Goal: Task Accomplishment & Management: Complete application form

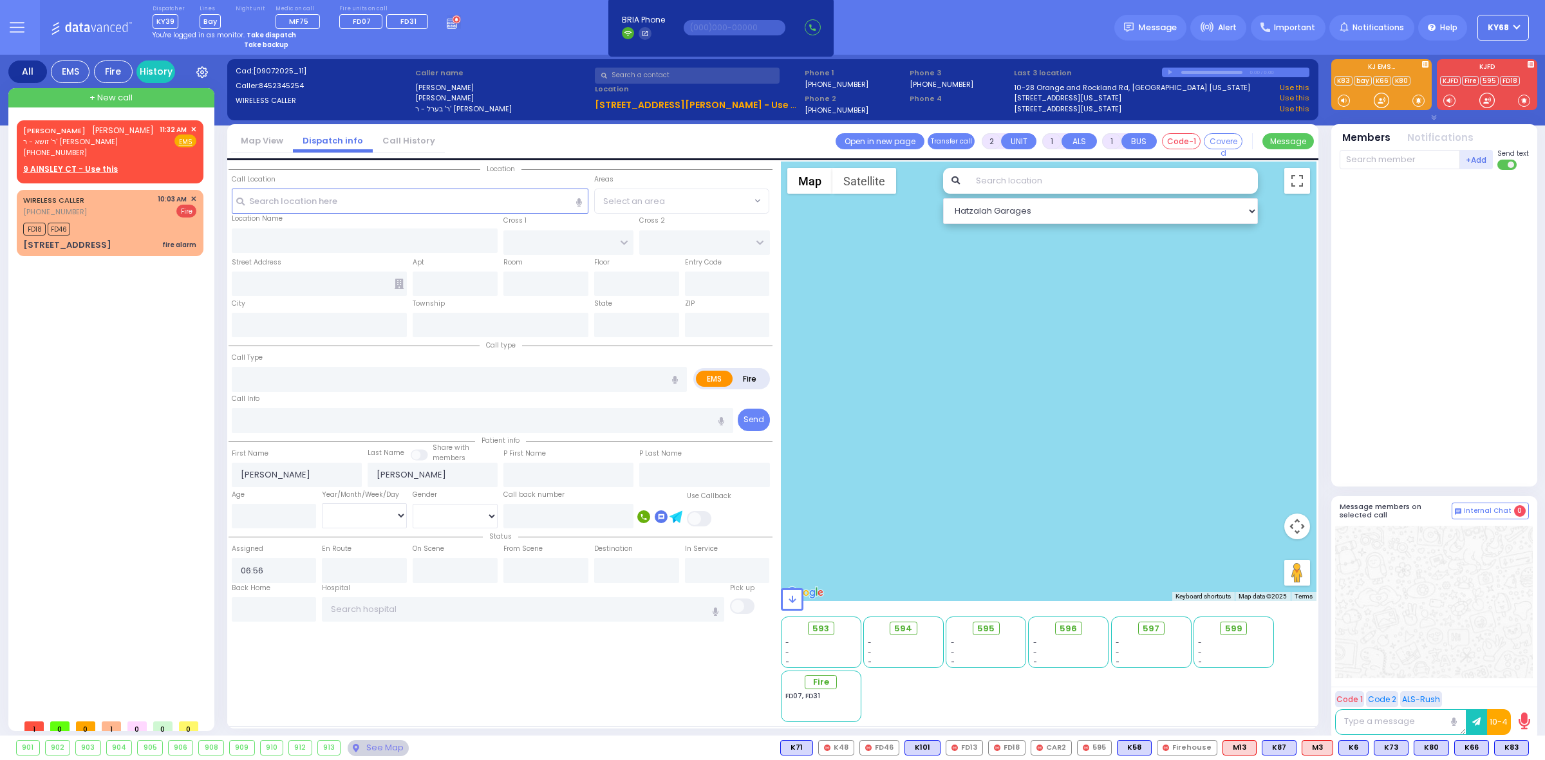
select select
click at [1006, 16] on div "Dispatcher KY39 K18 shift has started. Are you K18 ? Bay" at bounding box center [772, 27] width 1545 height 55
click at [1002, 33] on div "Dispatcher KY39 K18 shift has started. Are you K18 ? Bay" at bounding box center [772, 27] width 1545 height 55
click at [1379, 269] on div at bounding box center [1436, 325] width 192 height 301
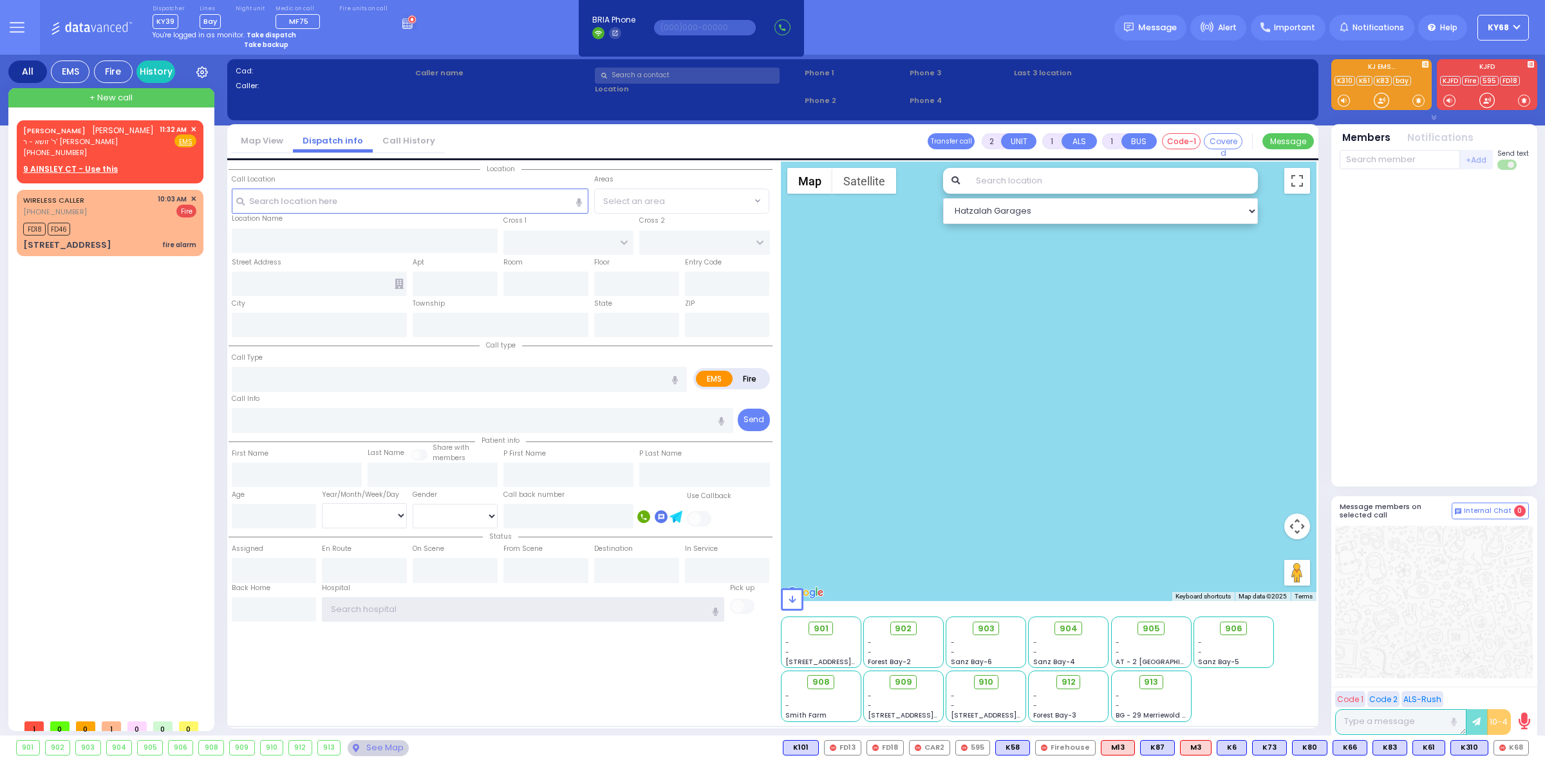
type input "ky68"
click at [1504, 26] on span "ky68" at bounding box center [1498, 28] width 21 height 12
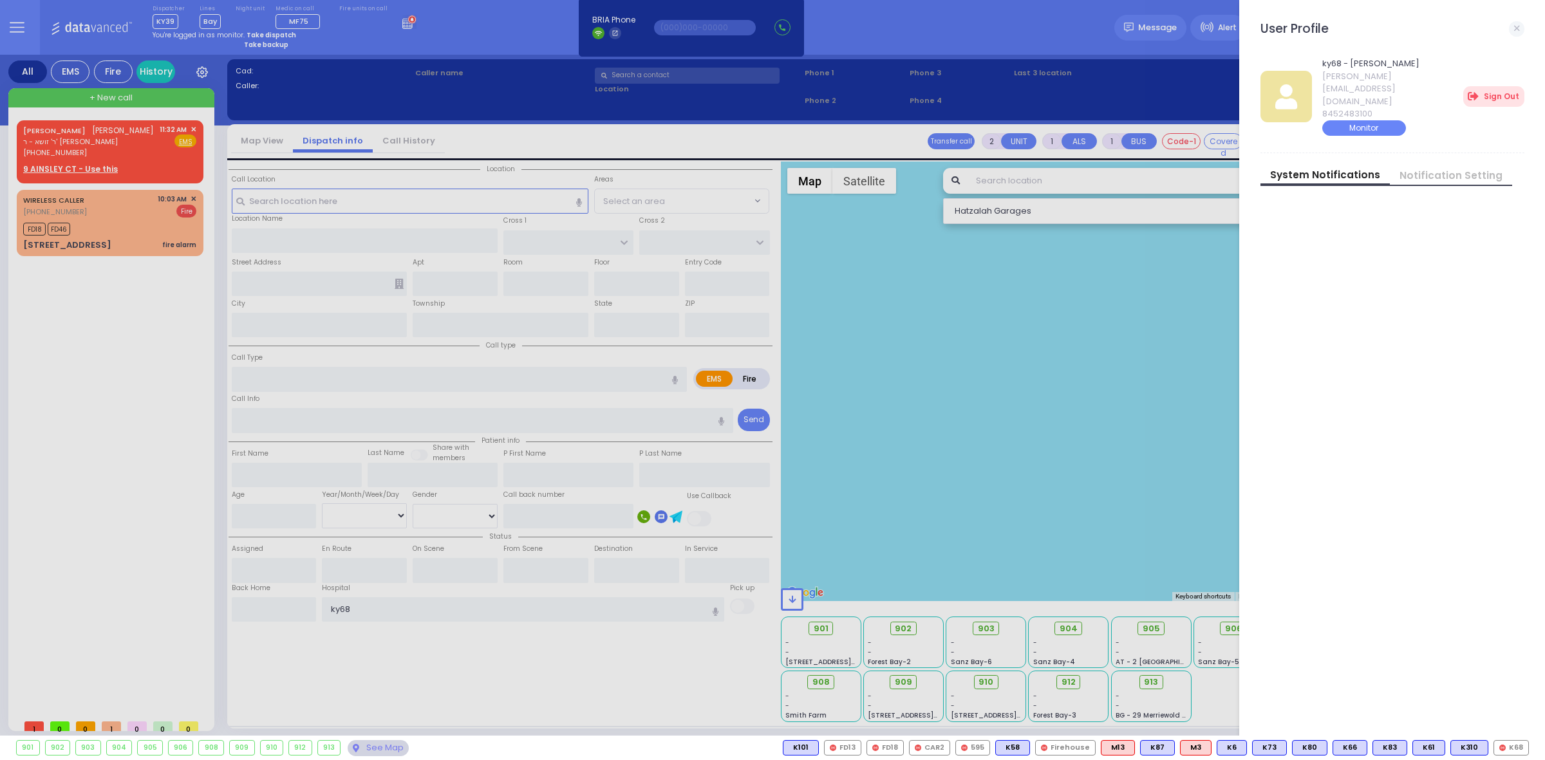
click at [1450, 169] on link "Notification Setting" at bounding box center [1451, 176] width 122 height 14
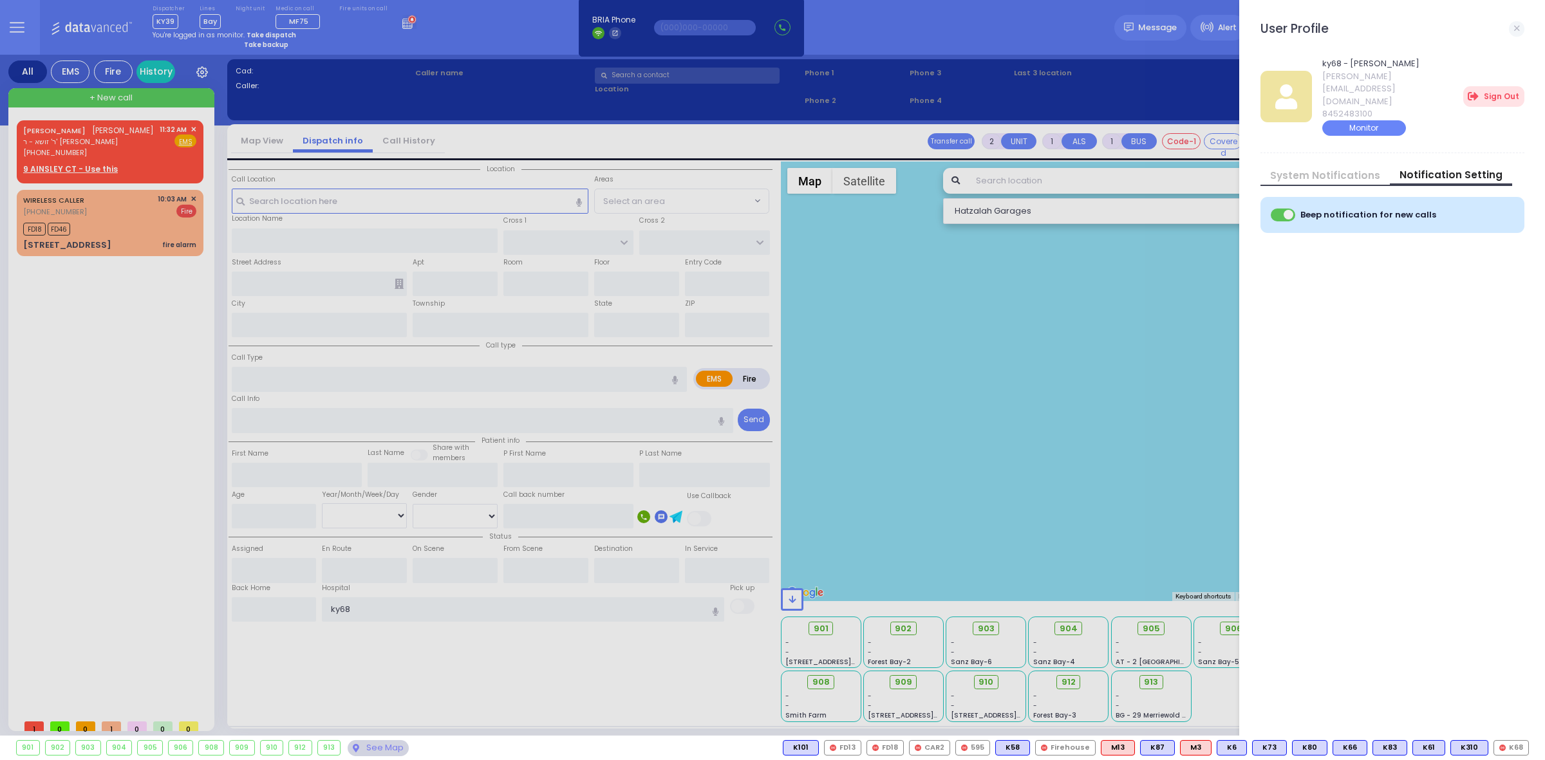
click at [1365, 169] on link "System Notifications" at bounding box center [1325, 176] width 129 height 14
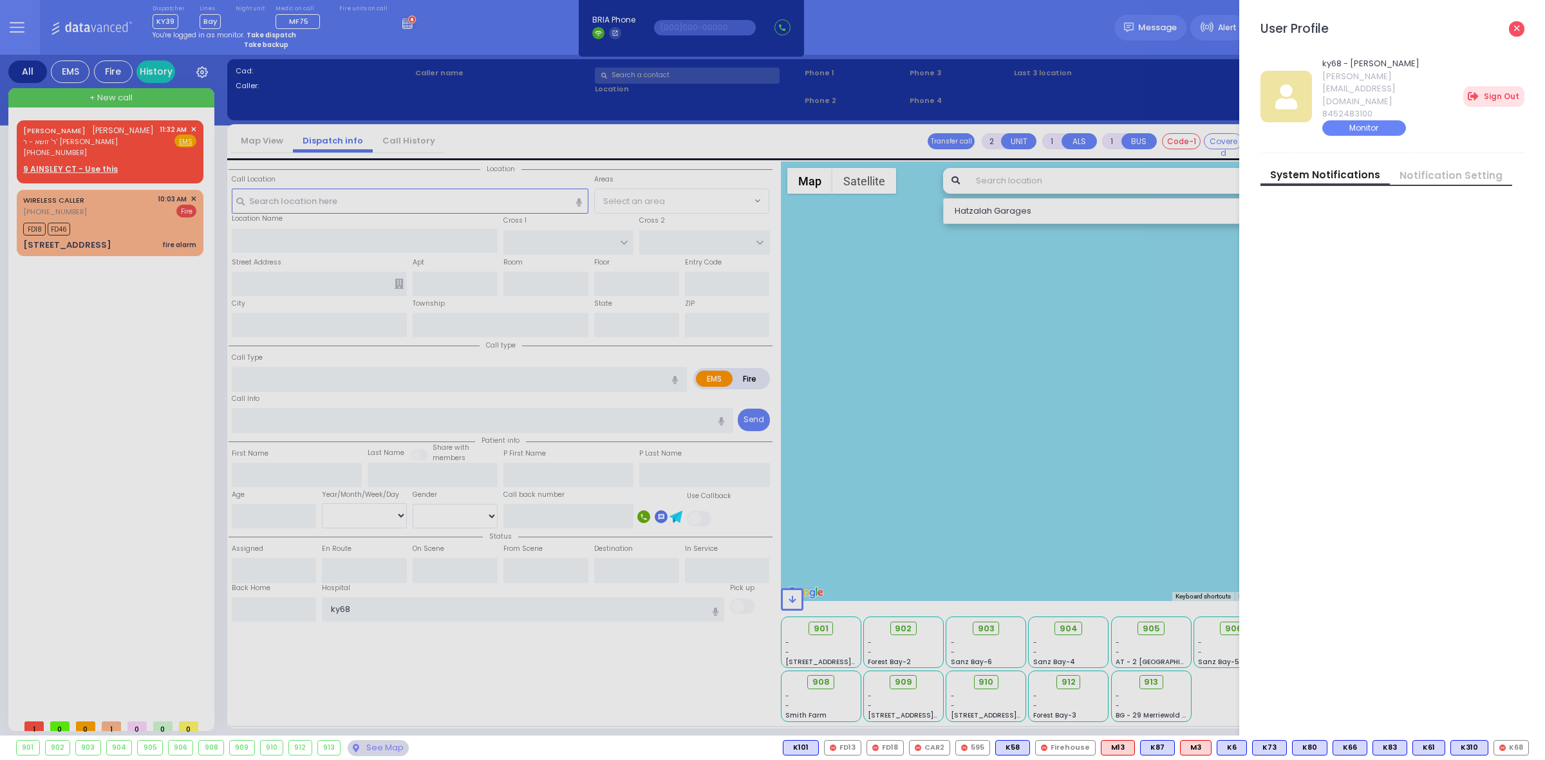
click at [1513, 27] on link at bounding box center [1516, 28] width 15 height 15
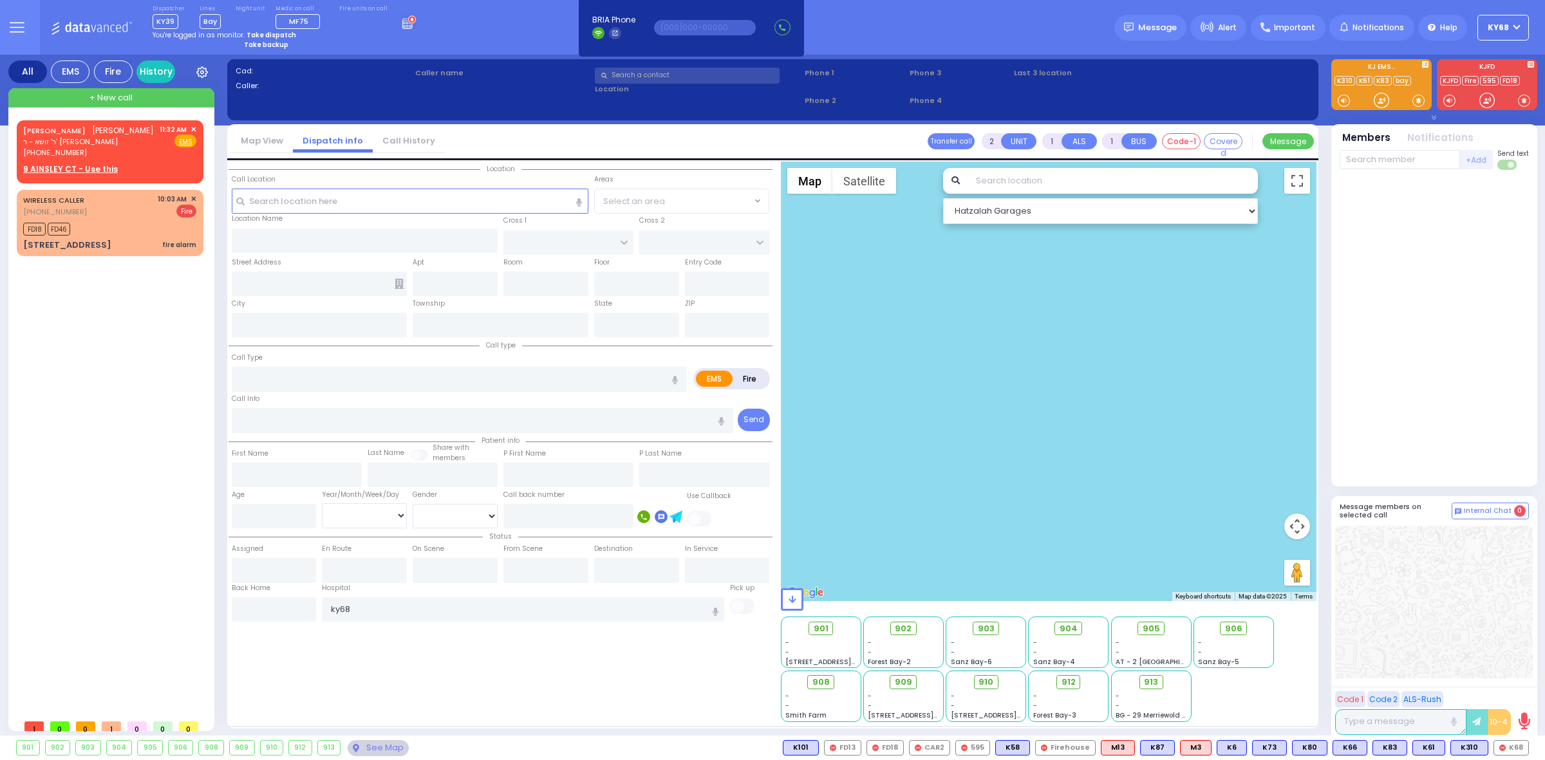
click at [1513, 29] on button "ky68" at bounding box center [1504, 28] width 52 height 26
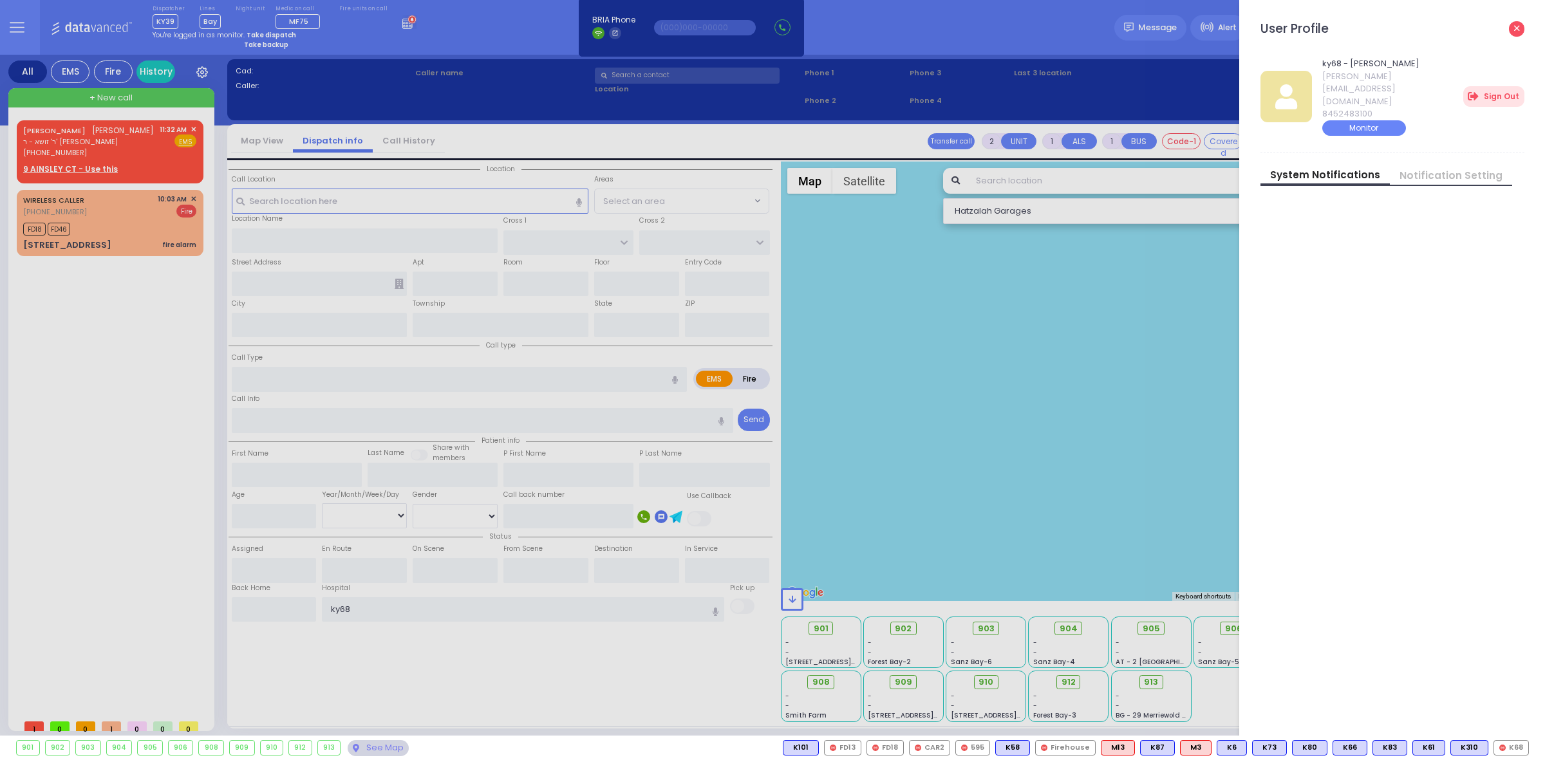
click at [1514, 23] on link at bounding box center [1516, 28] width 15 height 15
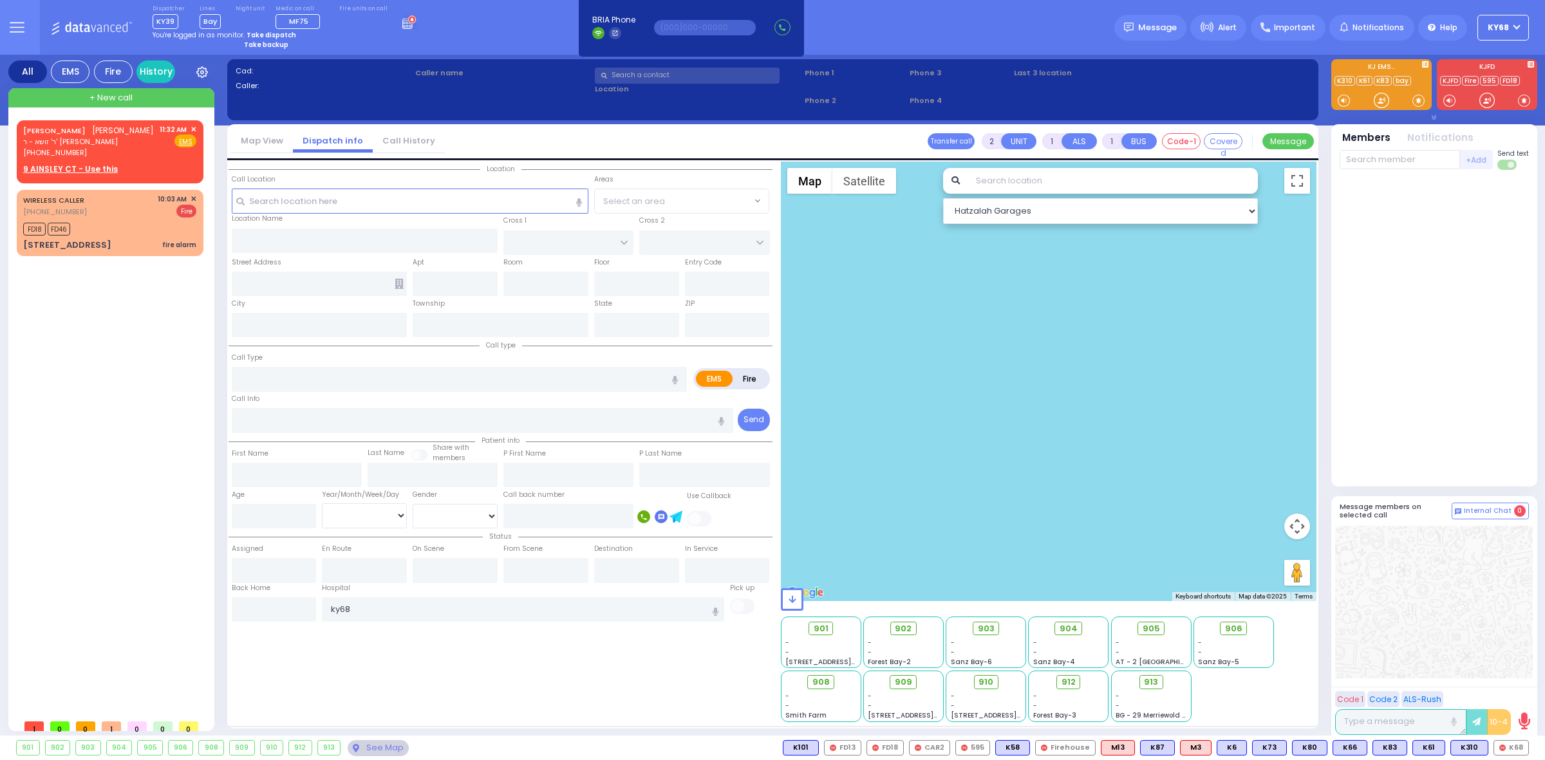
click at [14, 35] on button at bounding box center [17, 27] width 46 height 55
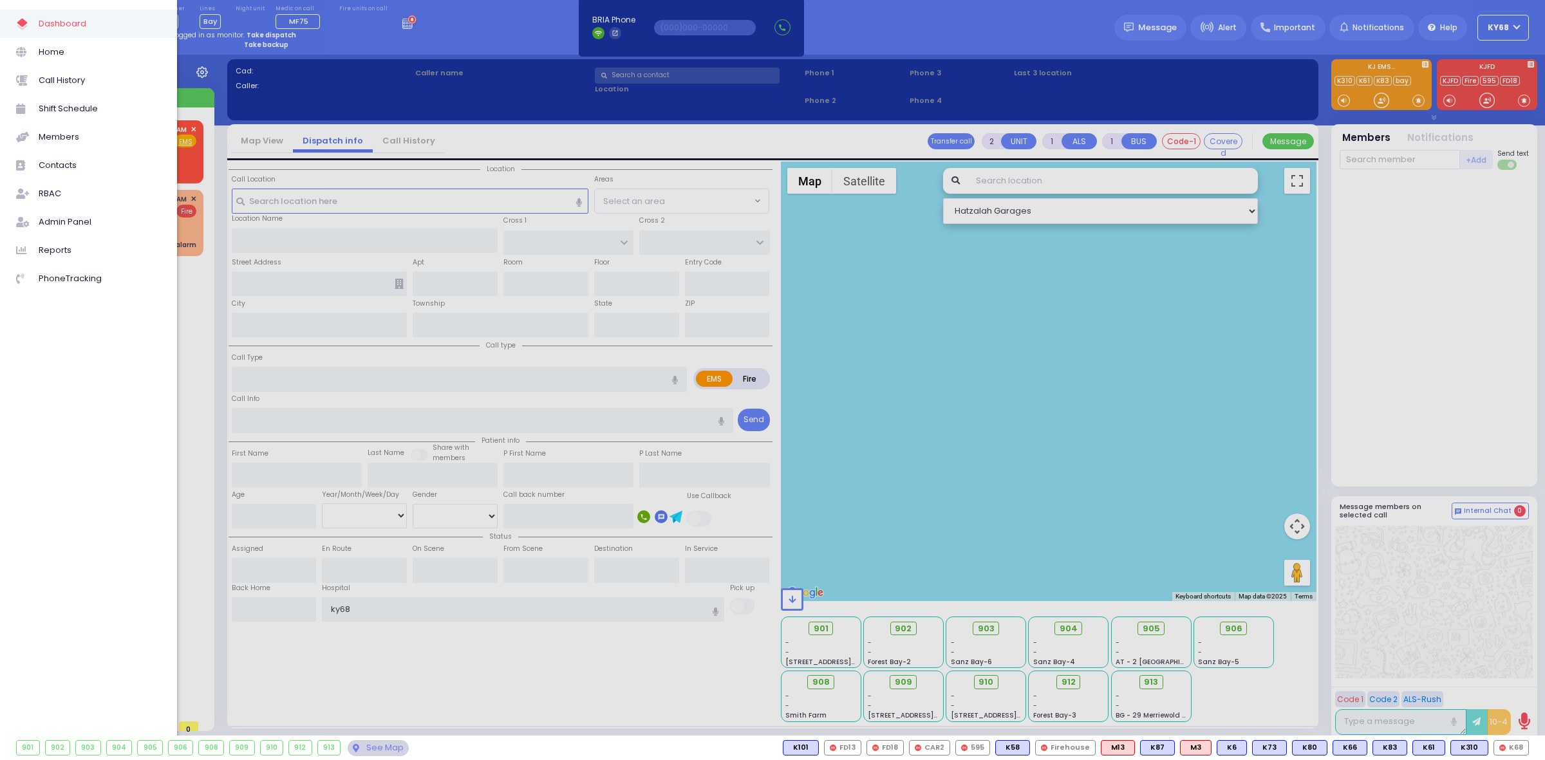
click at [1507, 32] on div at bounding box center [772, 380] width 1545 height 760
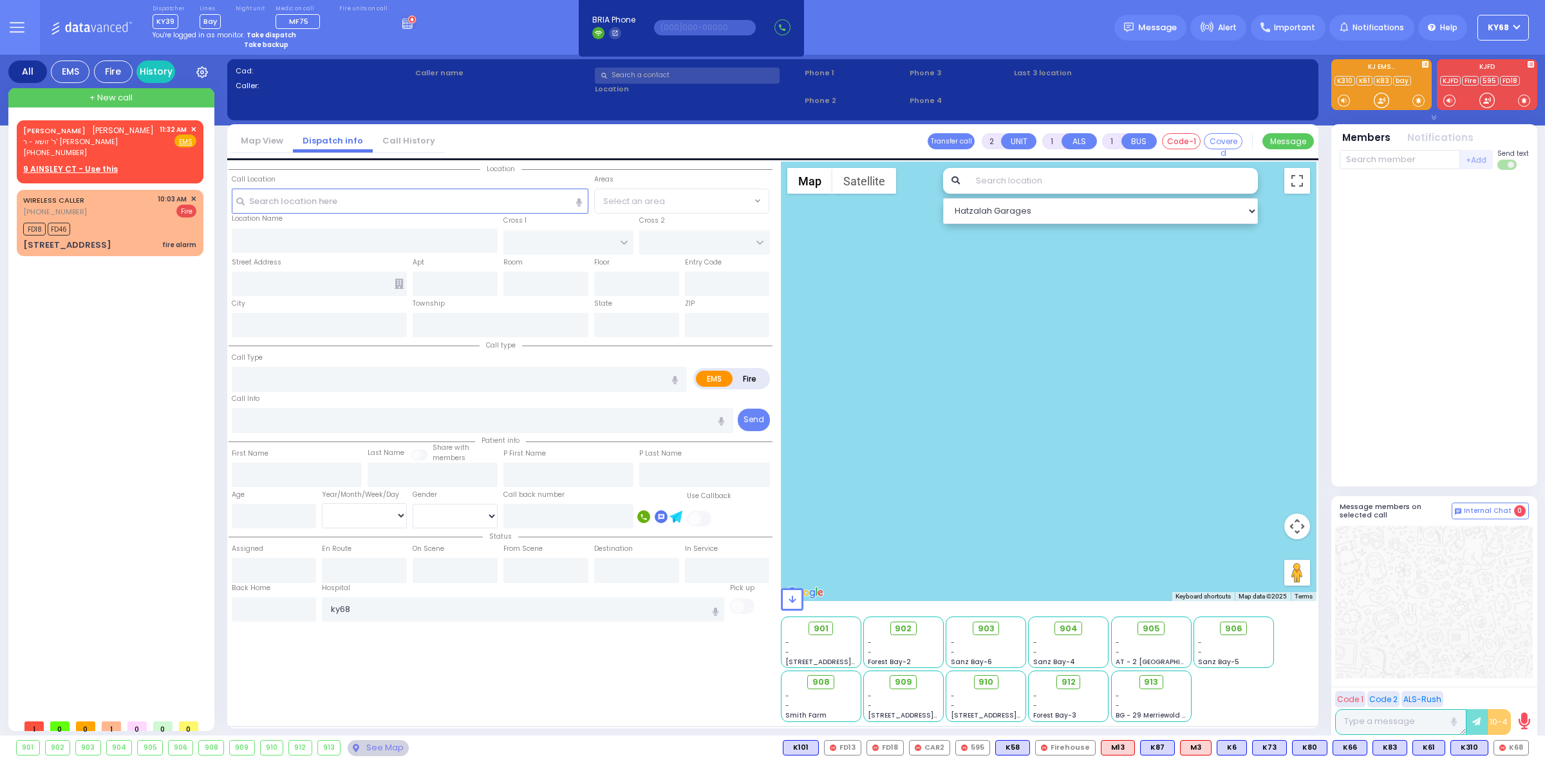
click at [1507, 30] on span "ky68" at bounding box center [1498, 28] width 21 height 12
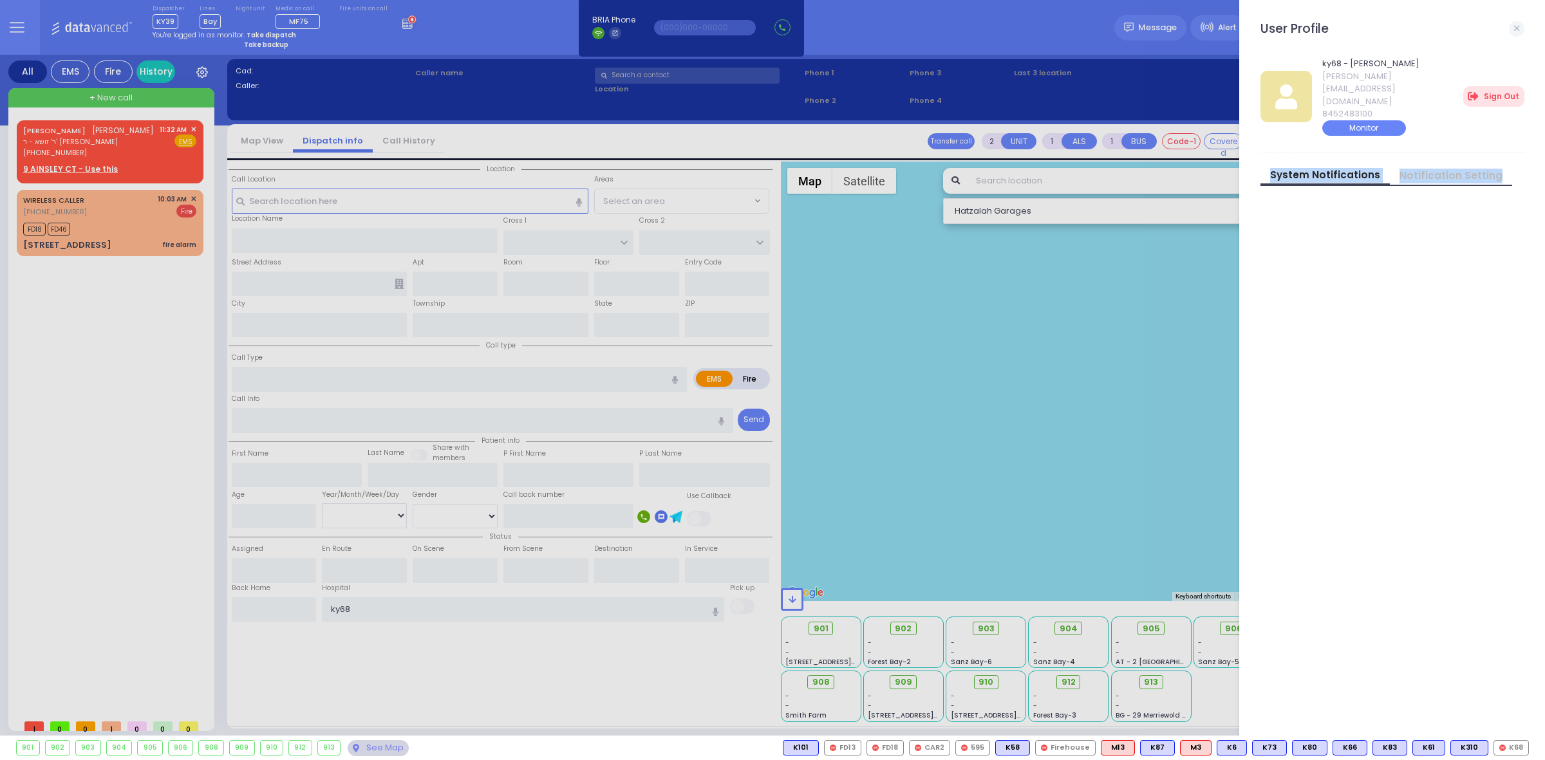
drag, startPoint x: 1379, startPoint y: 205, endPoint x: 1402, endPoint y: 516, distance: 312.5
click at [1402, 516] on div "ky68 - [PERSON_NAME] [PERSON_NAME][EMAIL_ADDRESS][DOMAIN_NAME] 8452483100 Monit…" at bounding box center [1398, 393] width 274 height 692
click at [1399, 513] on div "ky68 - [PERSON_NAME] [PERSON_NAME][EMAIL_ADDRESS][DOMAIN_NAME] 8452483100 Monit…" at bounding box center [1398, 393] width 274 height 692
drag, startPoint x: 221, startPoint y: 73, endPoint x: 205, endPoint y: 68, distance: 16.7
click at [221, 73] on div at bounding box center [772, 380] width 1545 height 760
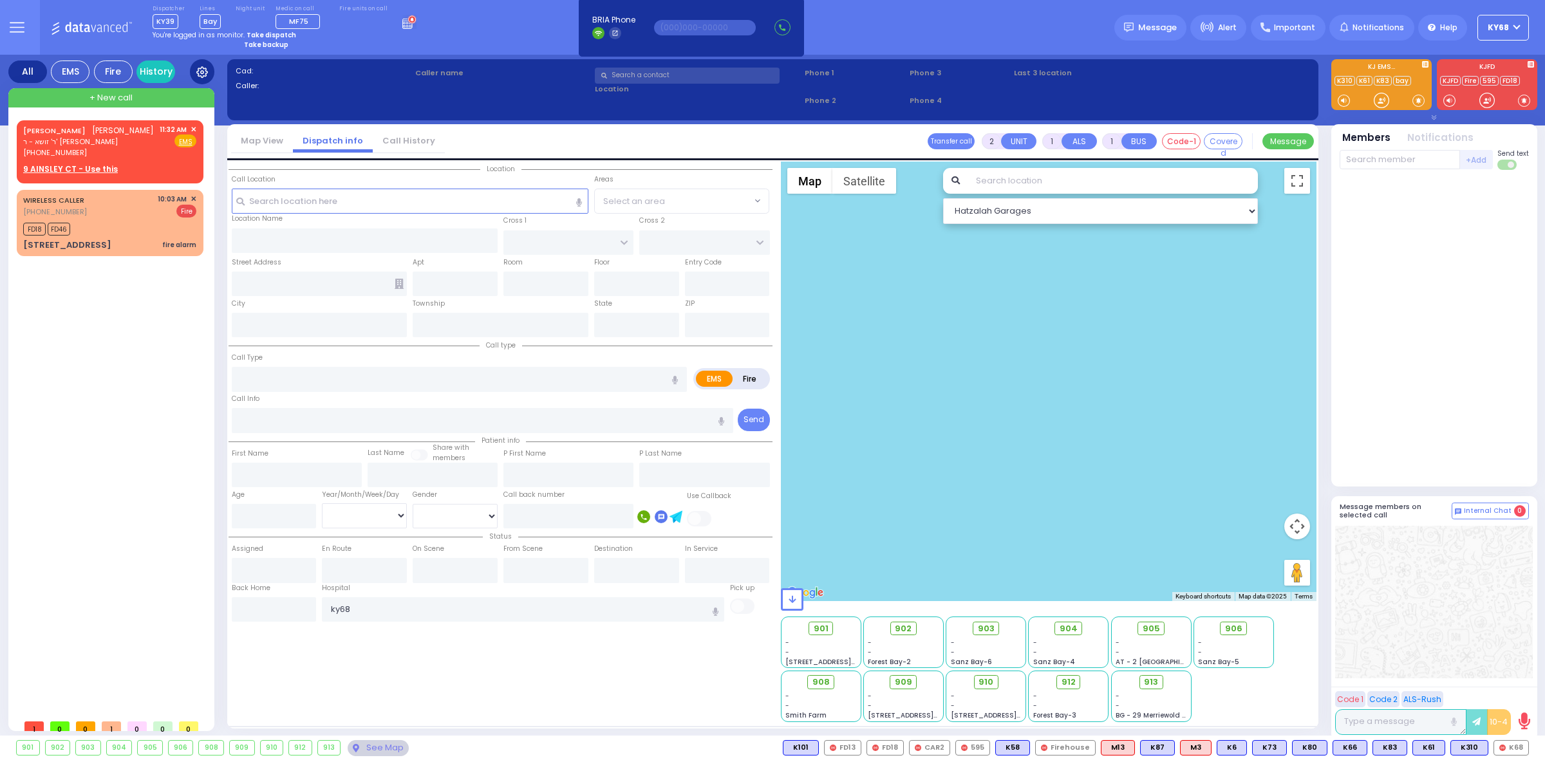
click at [203, 68] on icon at bounding box center [202, 72] width 12 height 12
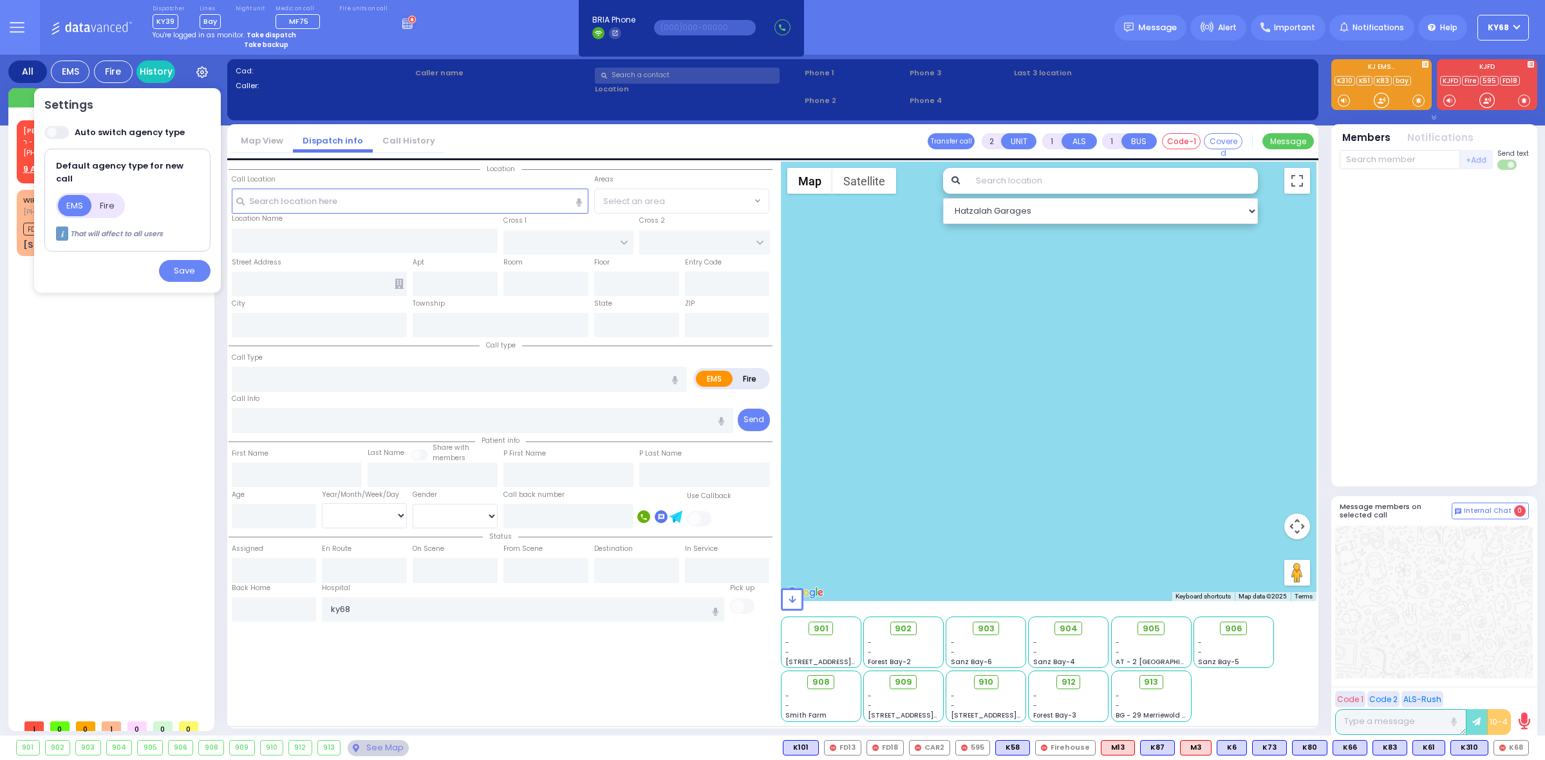
click at [538, 66] on div "Caller name" at bounding box center [503, 75] width 180 height 19
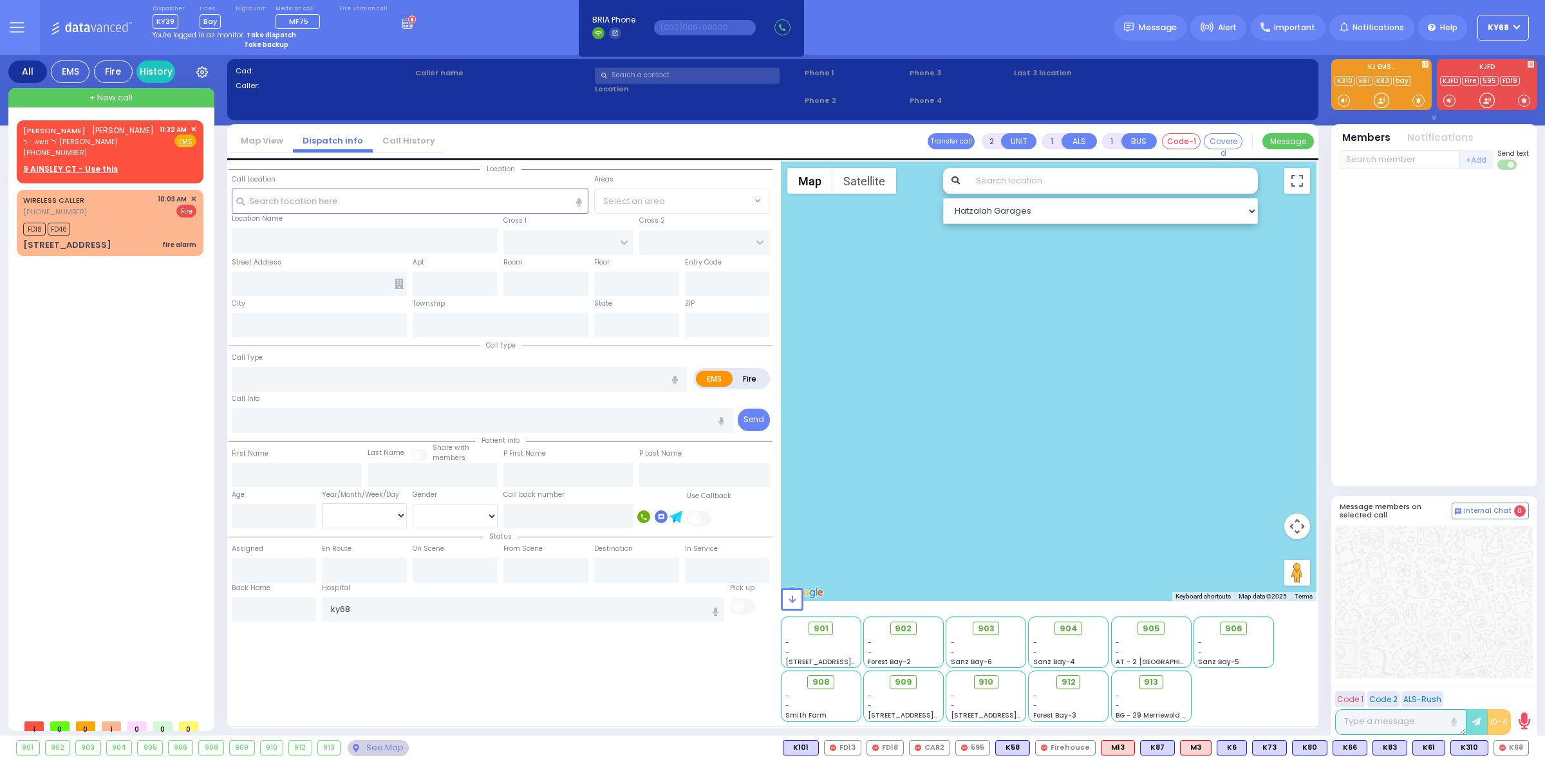
click at [272, 46] on strong "Take backup" at bounding box center [266, 45] width 44 height 10
select select "12"
click at [474, 46] on div "Dispatcher KY39 shift has started. Are you ? [GEOGRAPHIC_DATA]" at bounding box center [772, 27] width 1545 height 55
click at [1306, 30] on span "Important" at bounding box center [1294, 28] width 41 height 12
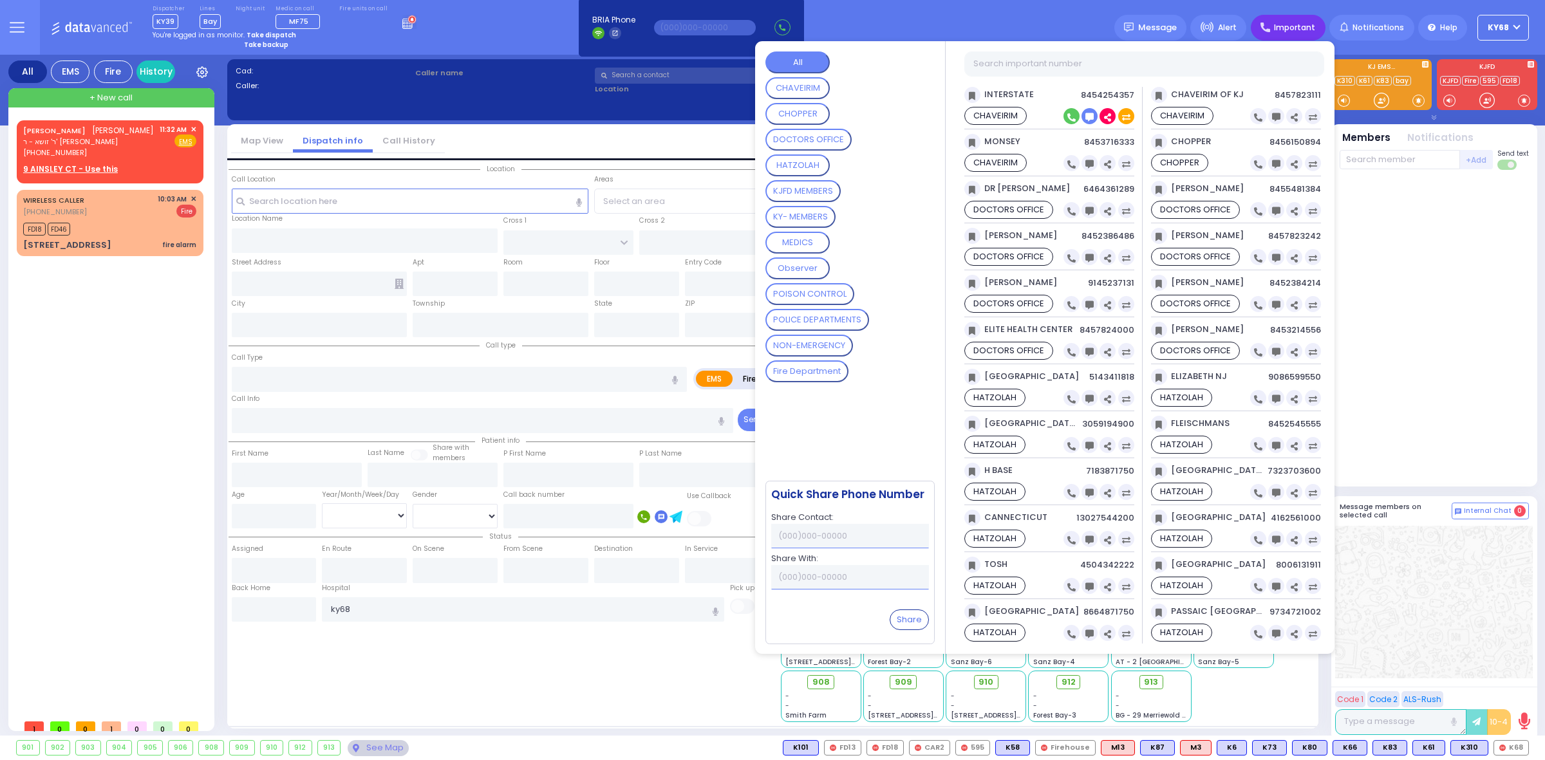
click at [1106, 117] on icon at bounding box center [1107, 117] width 7 height 8
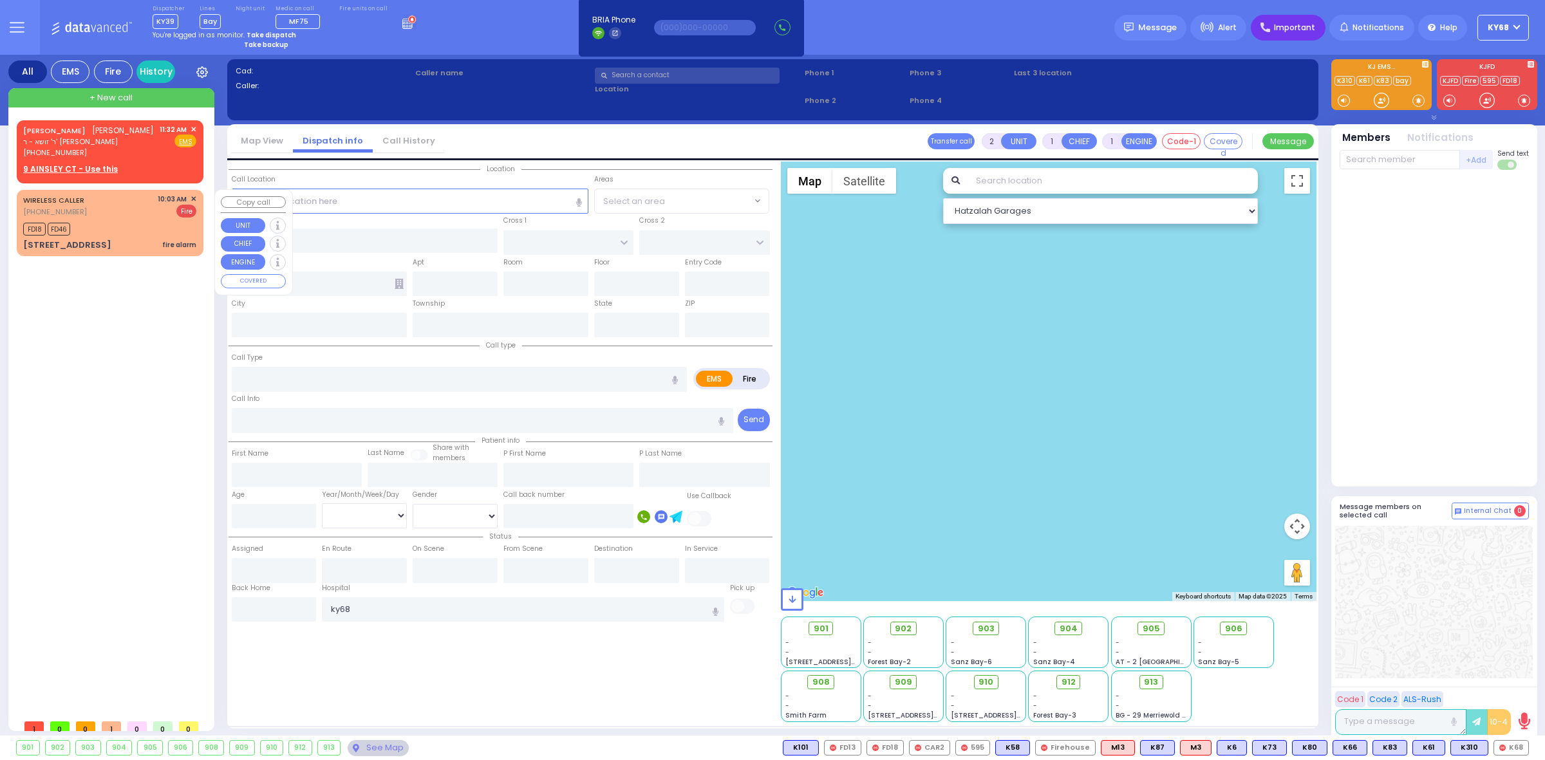
click at [155, 248] on div "[STREET_ADDRESS] fire alarm" at bounding box center [109, 245] width 173 height 13
select select
type input "fire alarm"
radio input "false"
radio input "true"
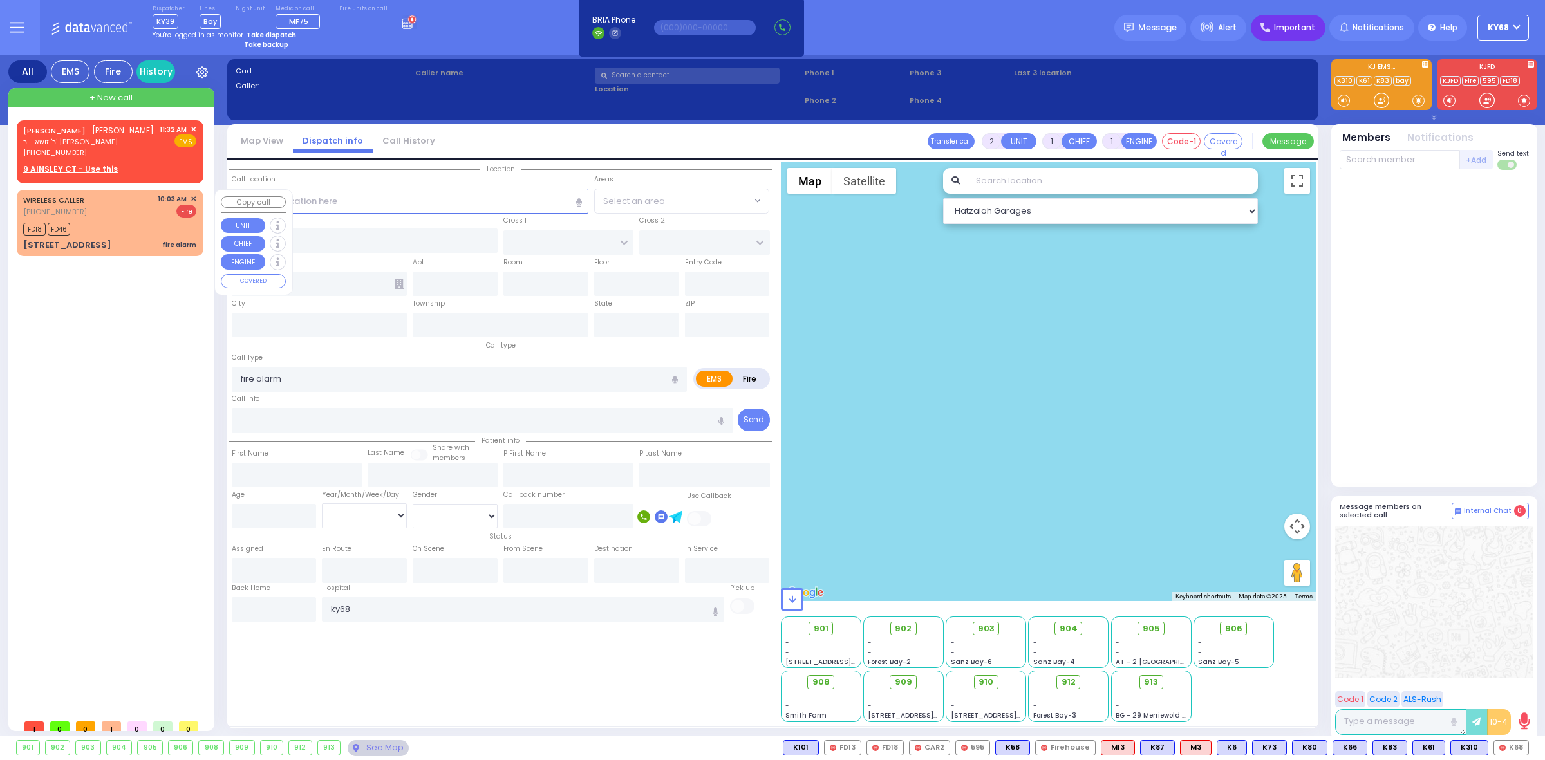
select select
type input "10:03"
type input "10:05"
select select "Hatzalah Garages"
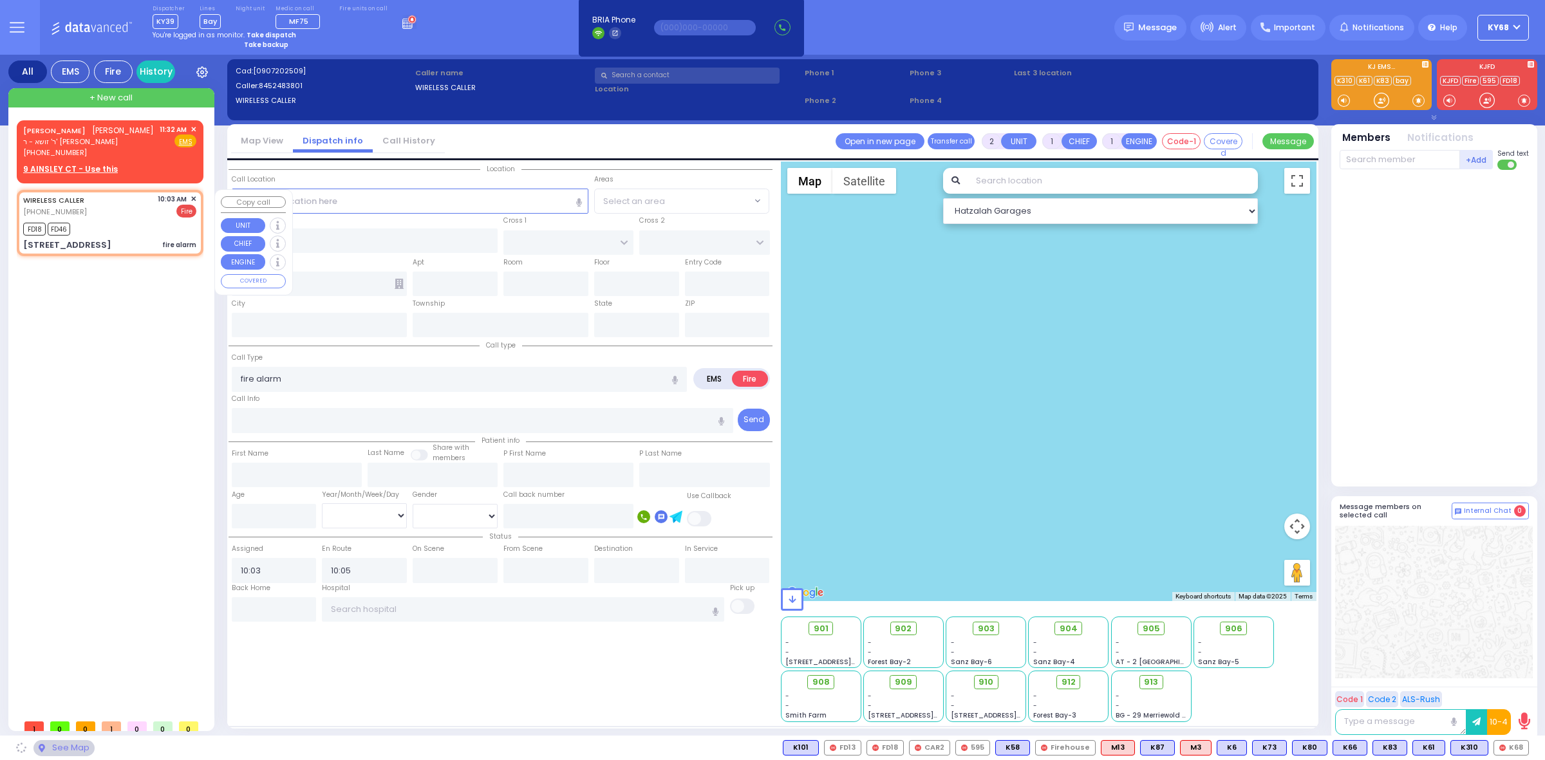
type input "HAYES COURT"
type input "EAHAL COURT"
type input "[STREET_ADDRESS]"
type input "Monroe"
type input "[US_STATE]"
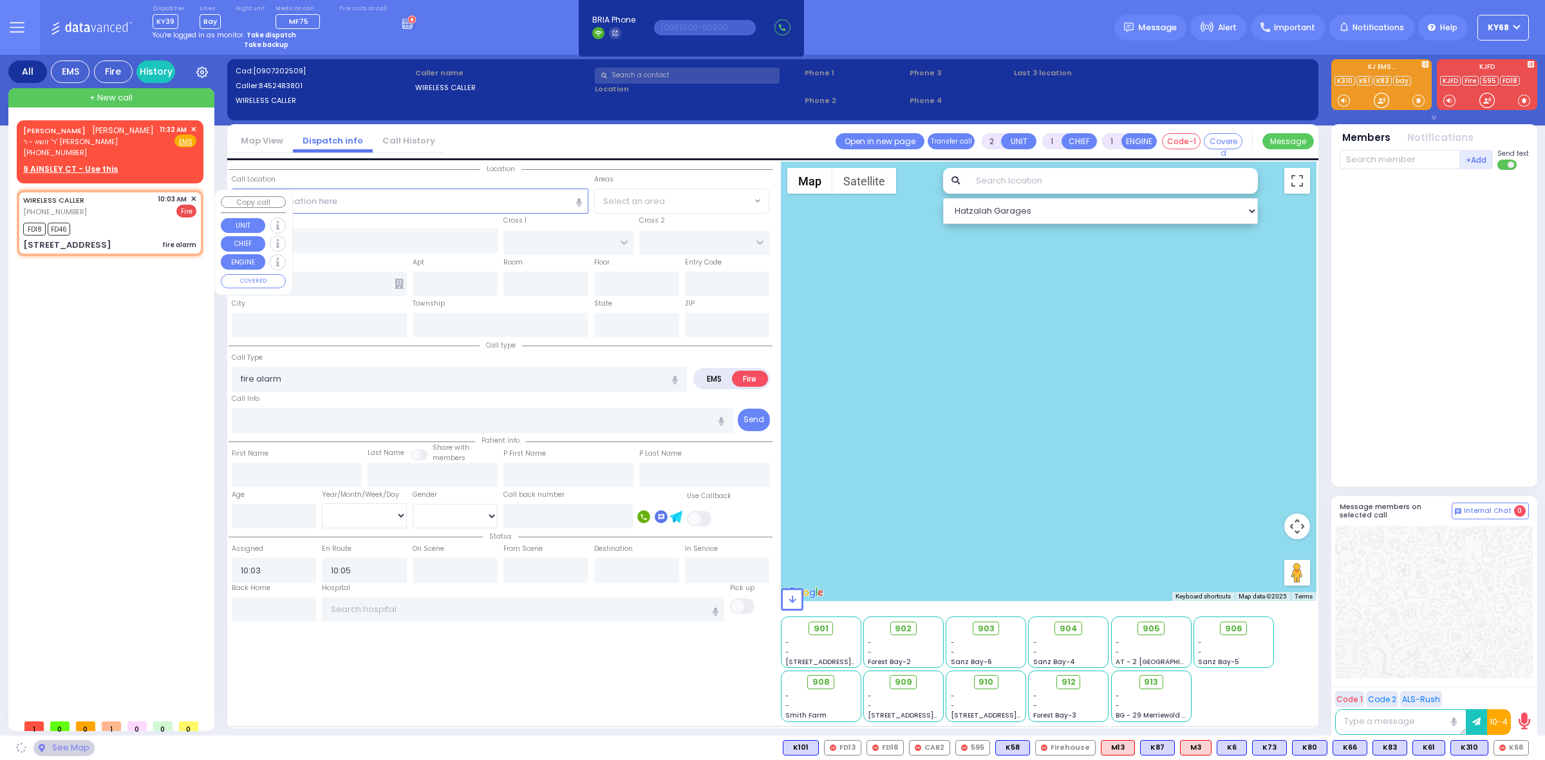
type input "10950"
select select "SECTION 3"
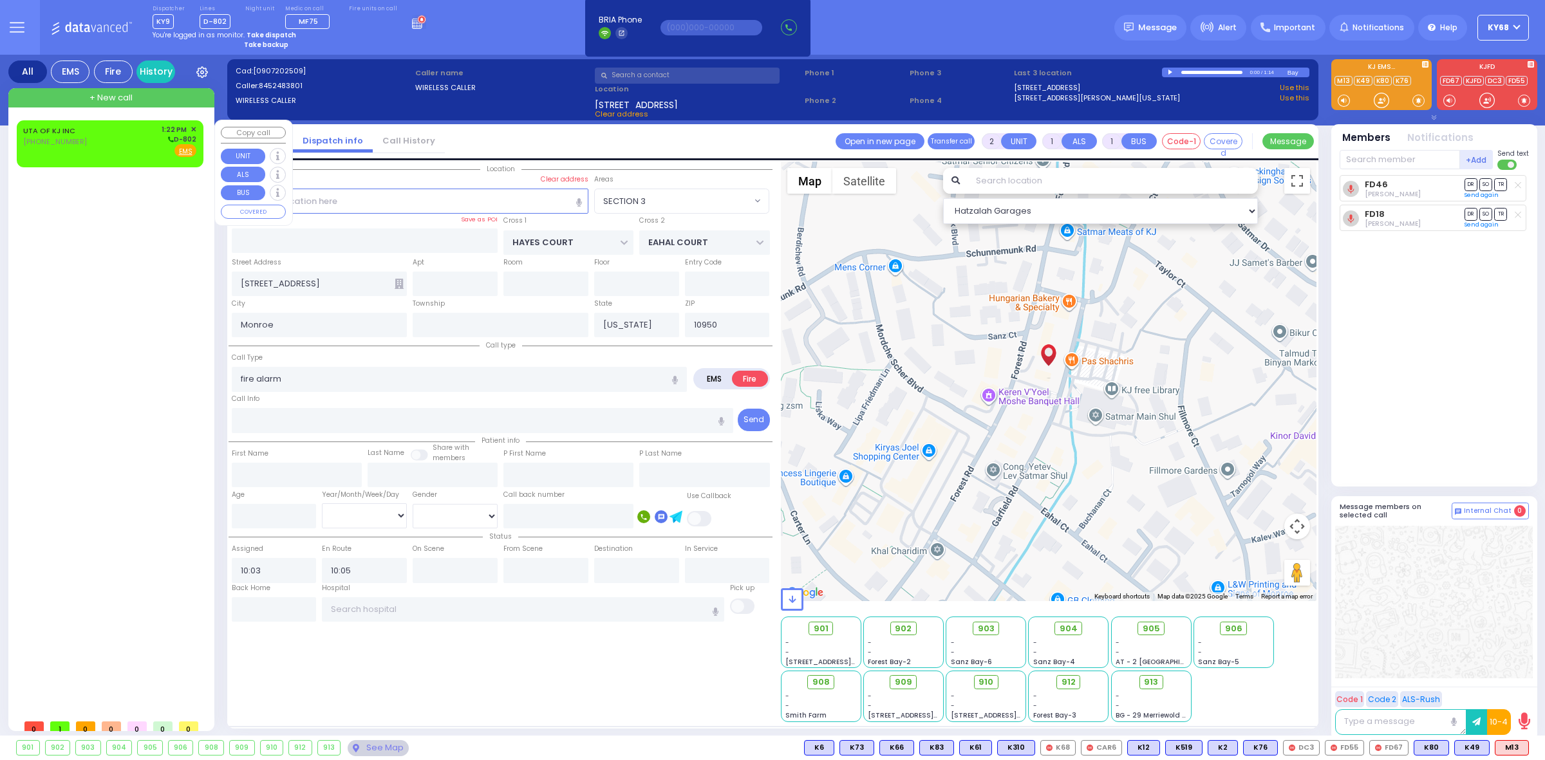
click at [27, 148] on div "UTA OF KJ INC [PHONE_NUMBER]" at bounding box center [55, 140] width 64 height 33
select select
radio input "true"
select select
type input "13:22"
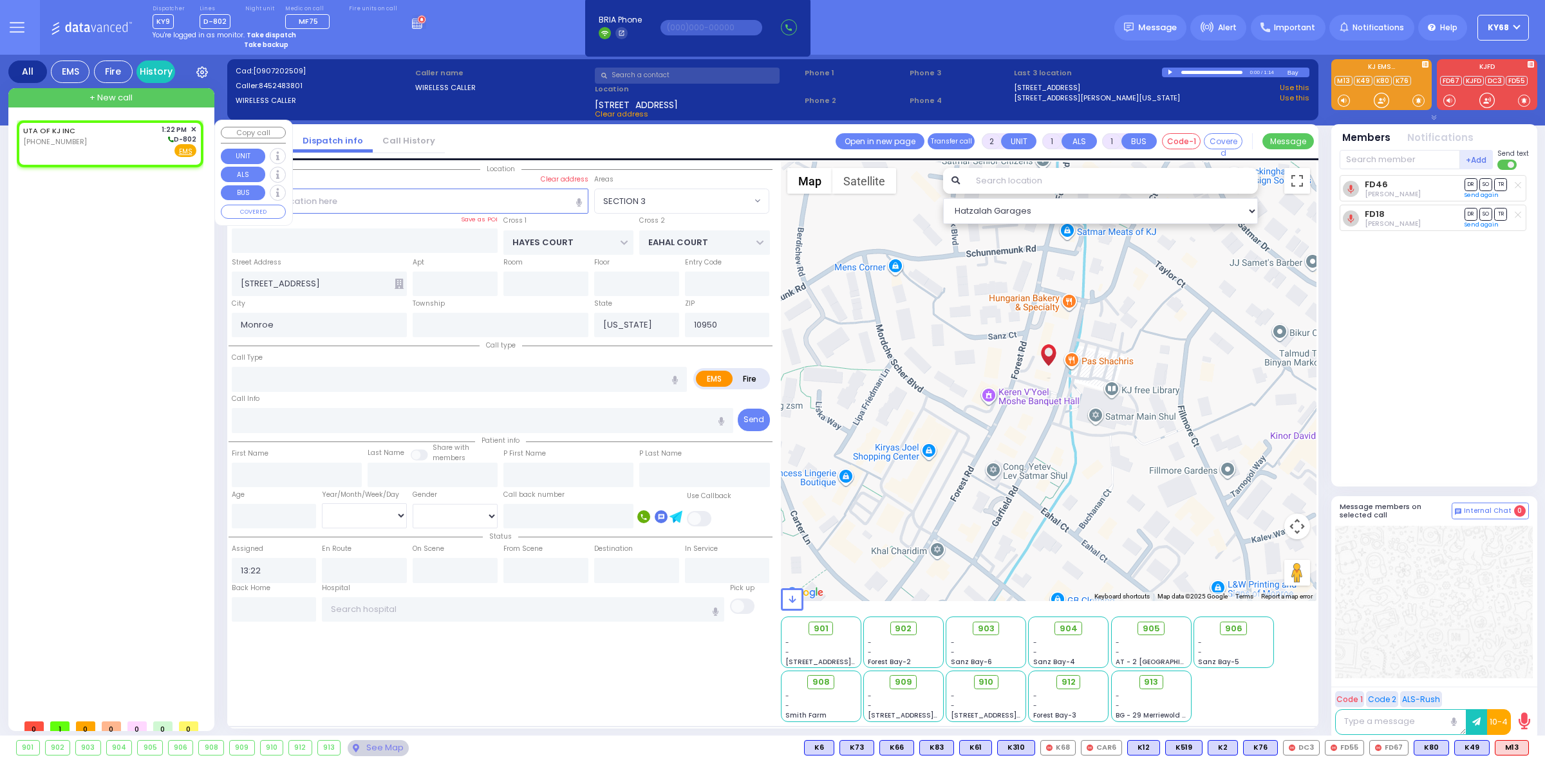
select select "Hatzalah Garages"
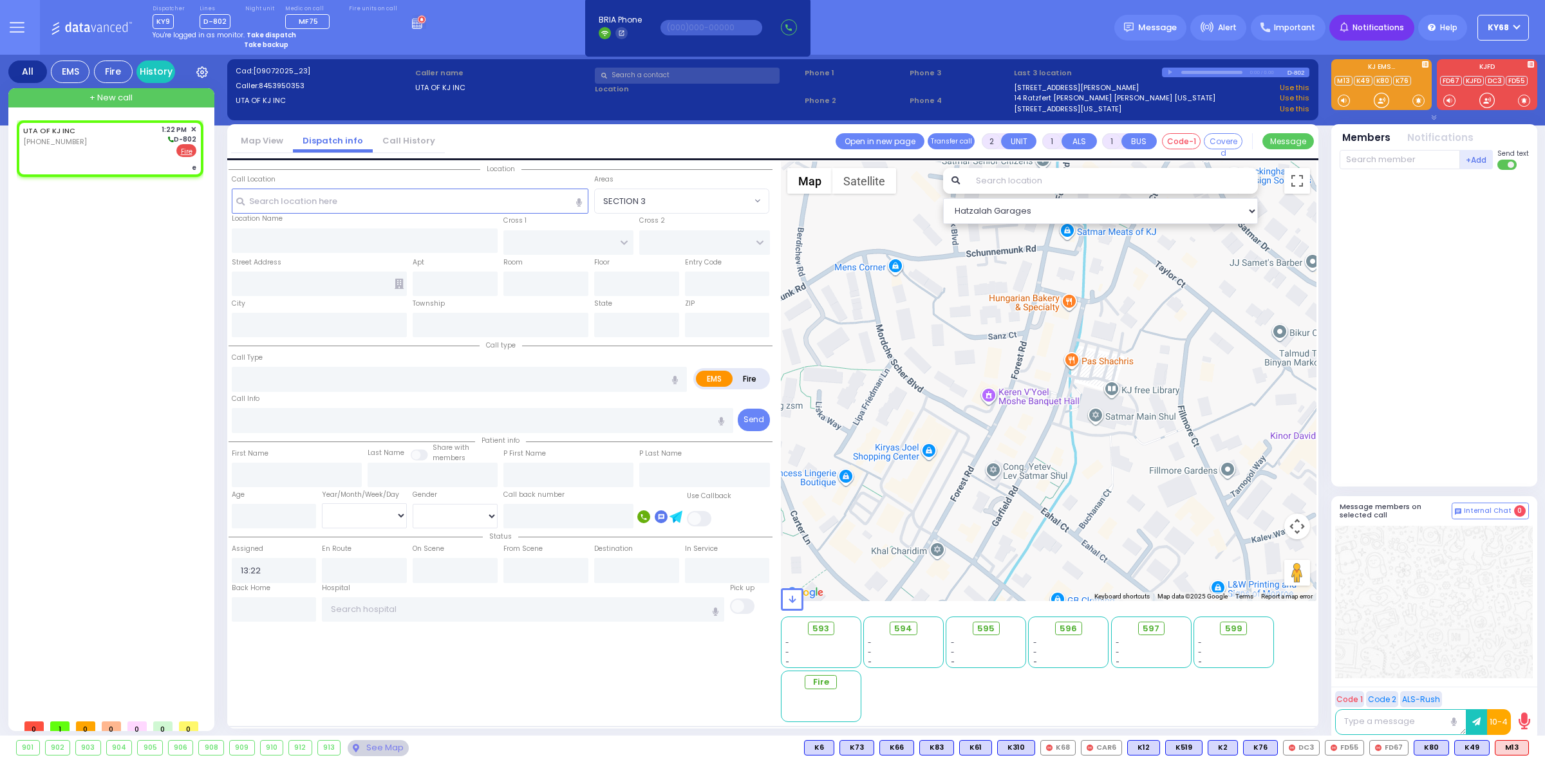
select select
type input "e"
radio input "false"
radio input "true"
select select
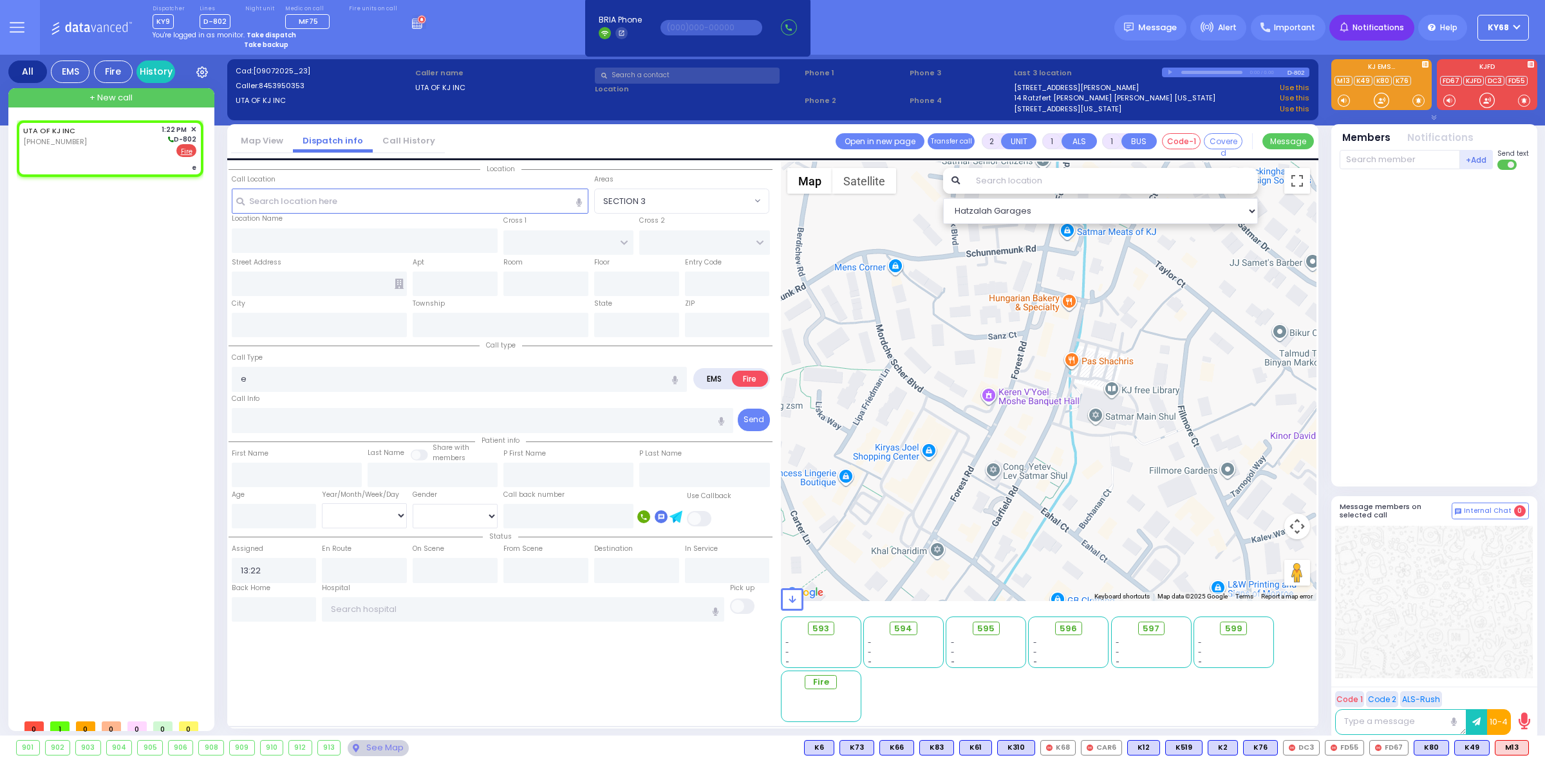
select select "Hatzalah Garages"
select select
type input "ELEVATOR RESCUE"
radio input "true"
select select
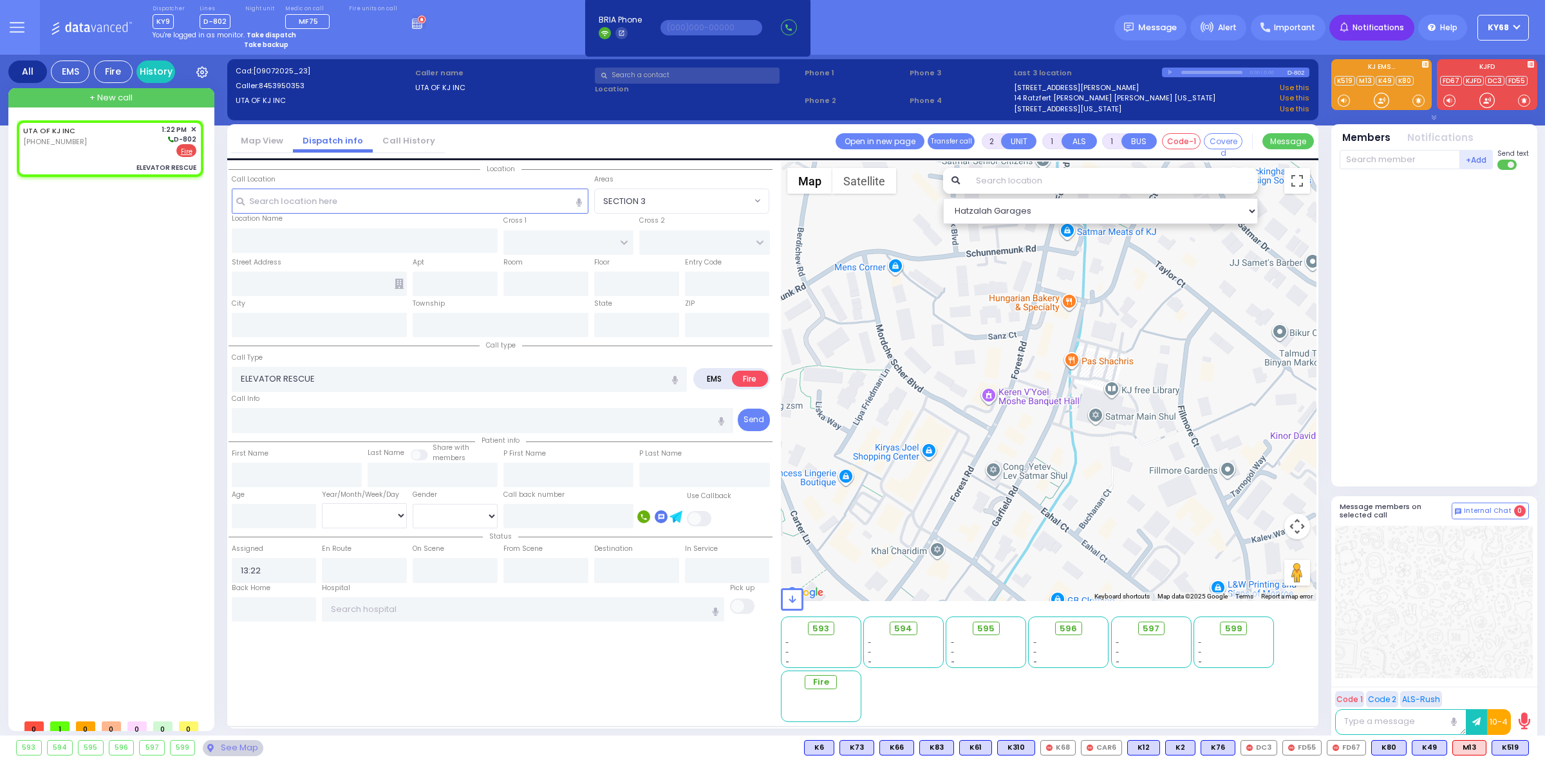
select select "Hatzalah Garages"
select select
radio input "true"
select select
select select "Hatzalah Garages"
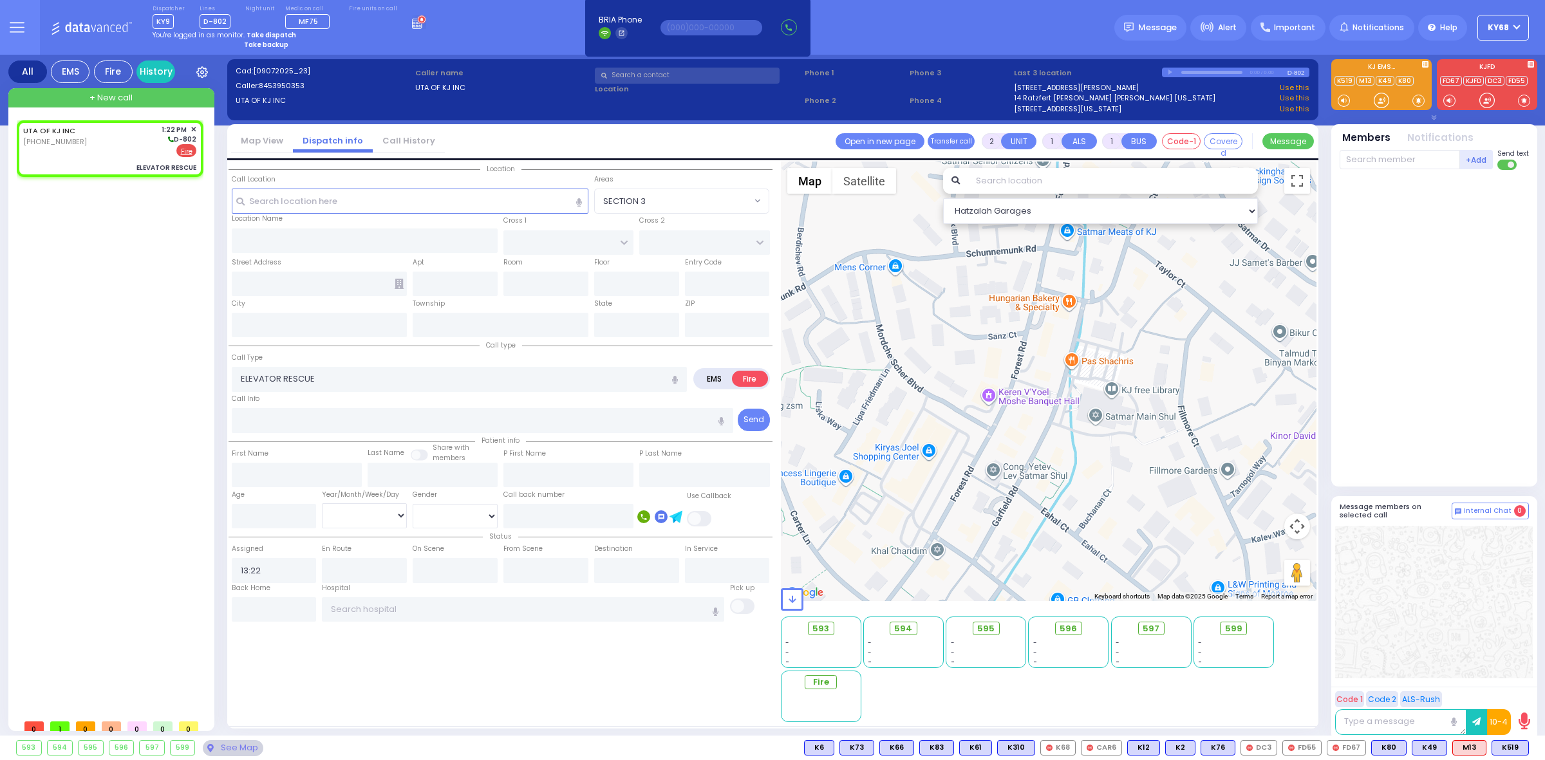
select select
radio input "true"
select select
type input "[GEOGRAPHIC_DATA]"
type input "[STREET_ADDRESS]"
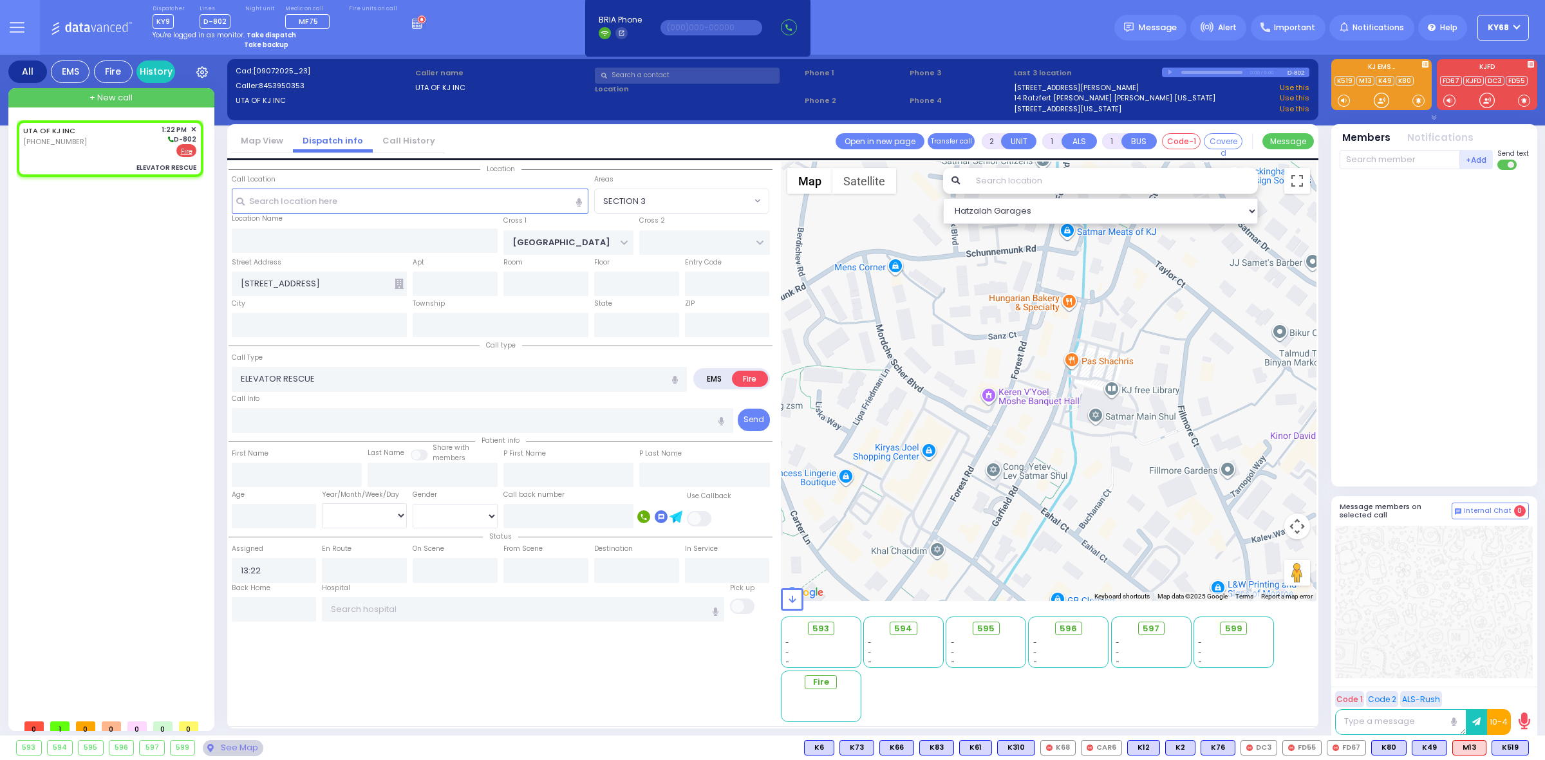
type input "[PERSON_NAME]"
type input "[US_STATE]"
type input "10950"
select select "Hatzalah Garages"
select select "SECTION 4"
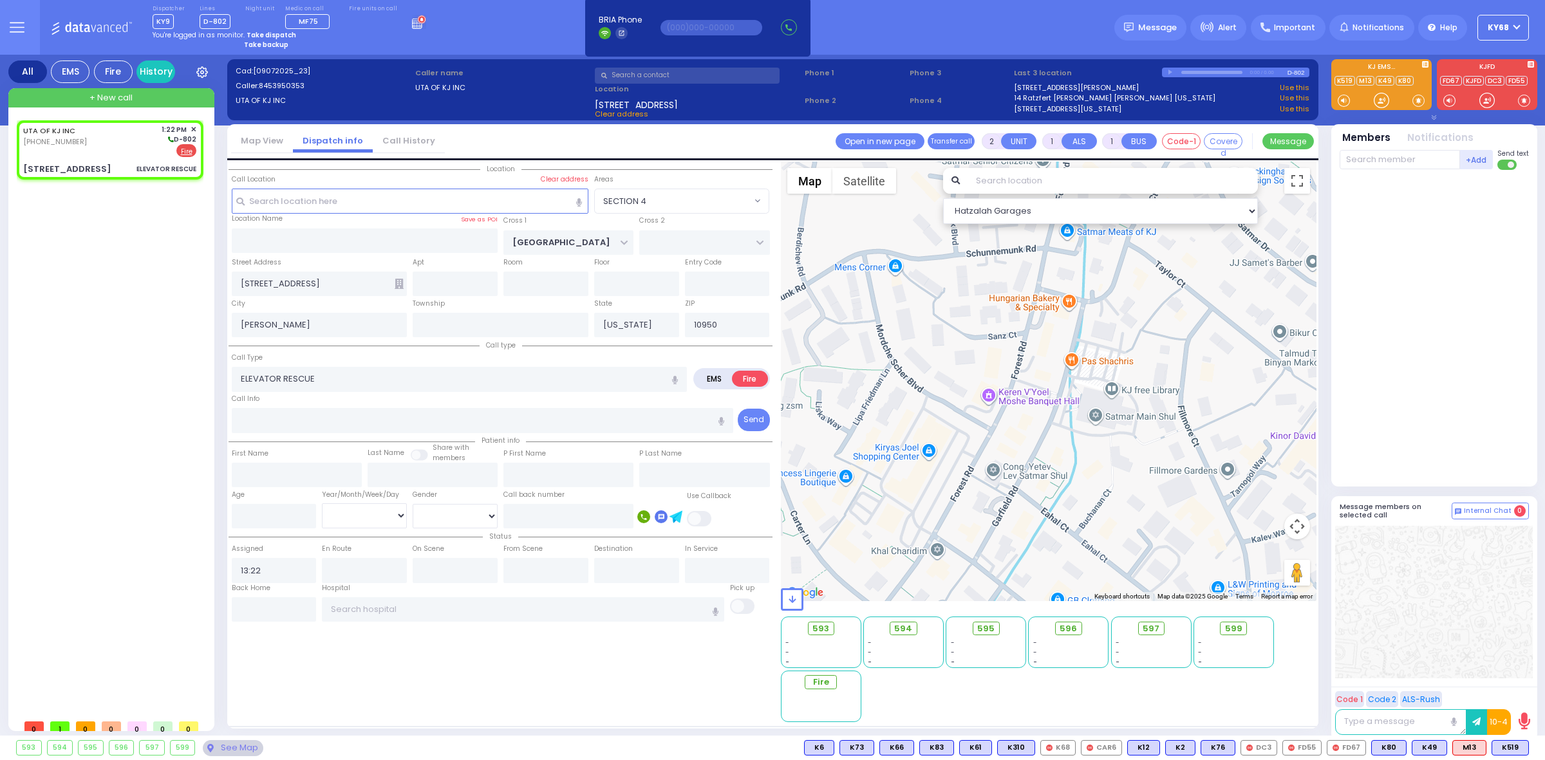
select select
radio input "true"
select select
select select "Hatzalah Garages"
select select "SECTION 4"
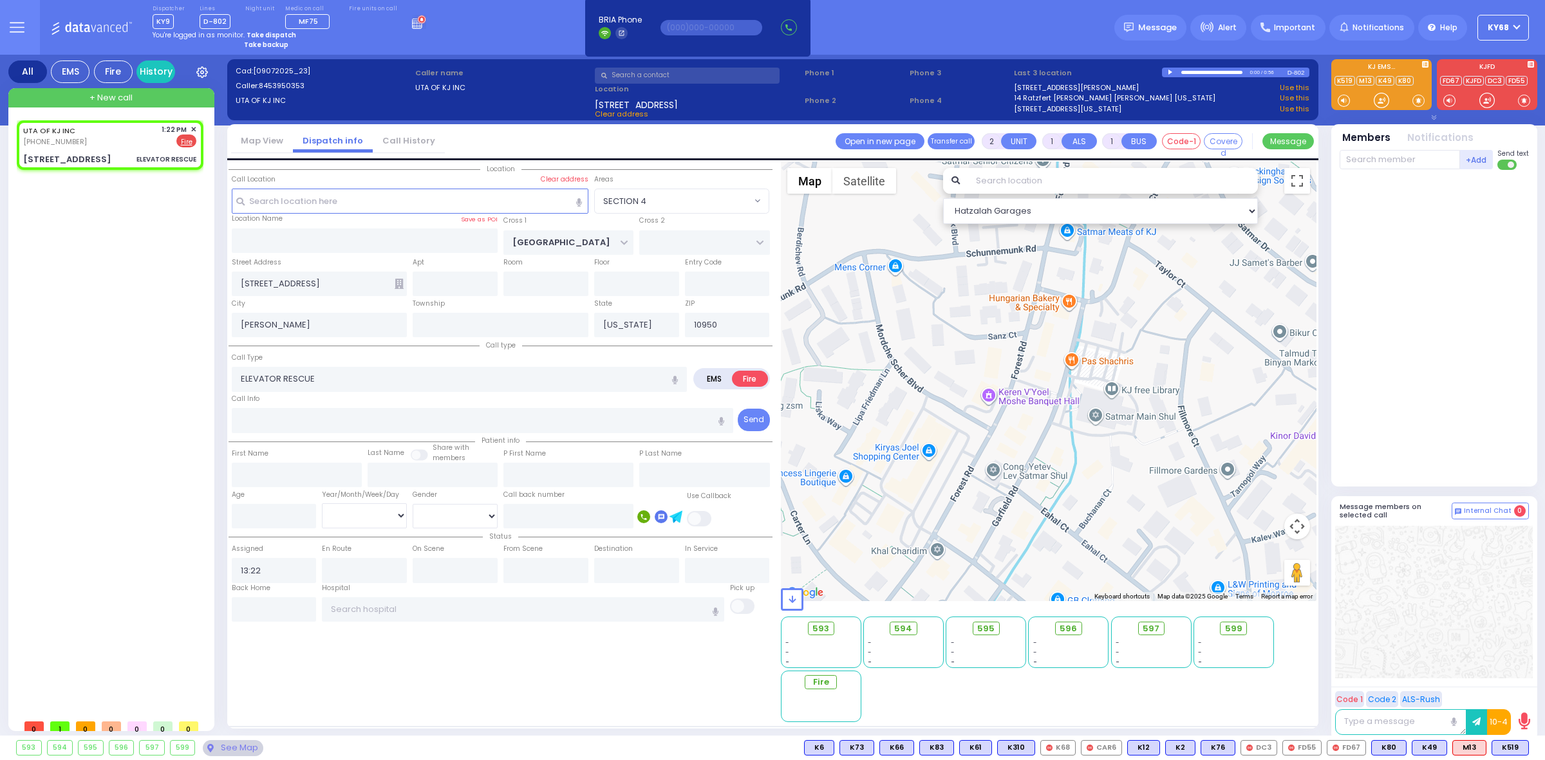
select select
radio input "true"
type input "4"
select select
select select "Hatzalah Garages"
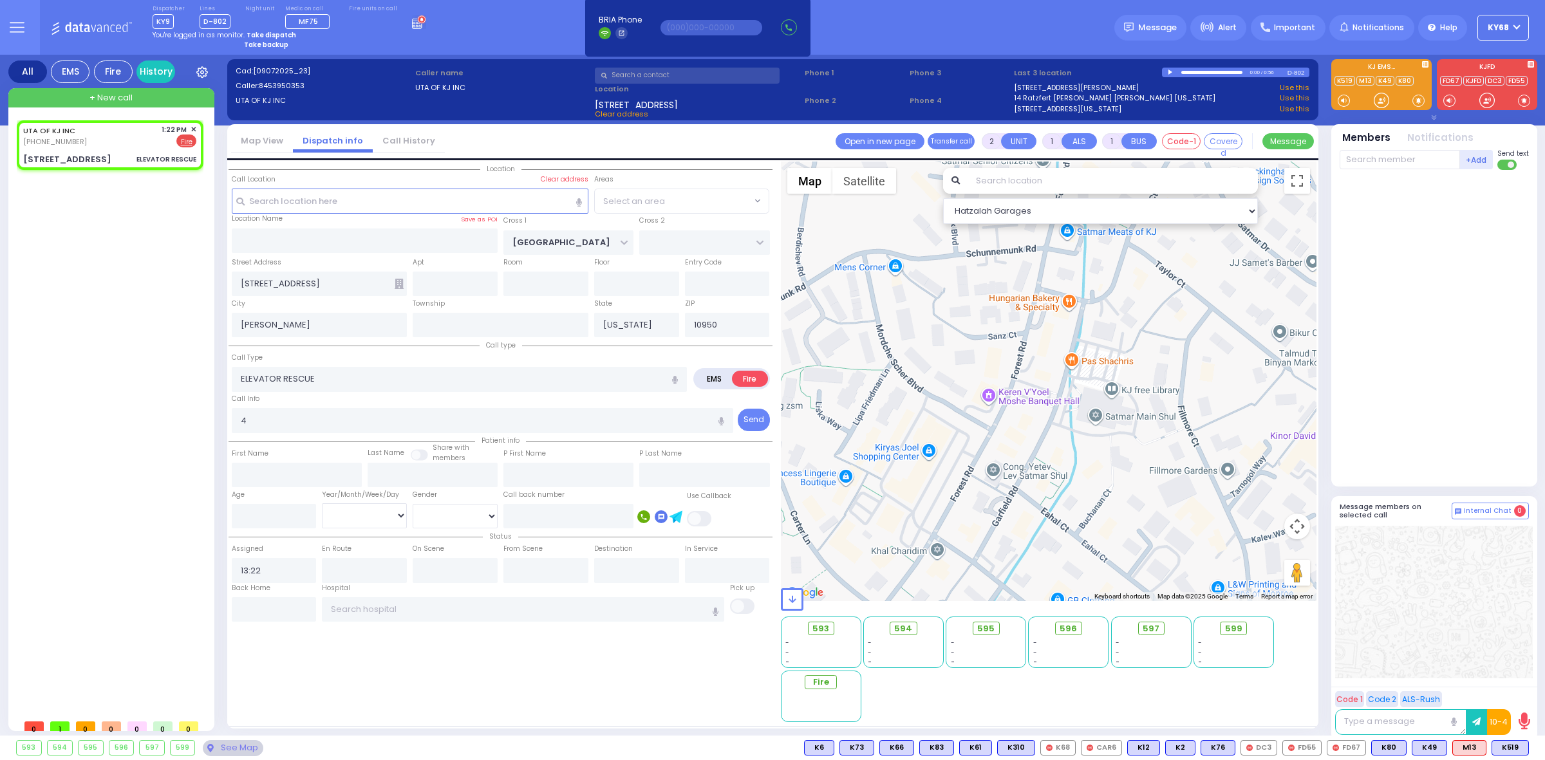
select select "SECTION 4"
select select
radio input "true"
select select
type input "13:24"
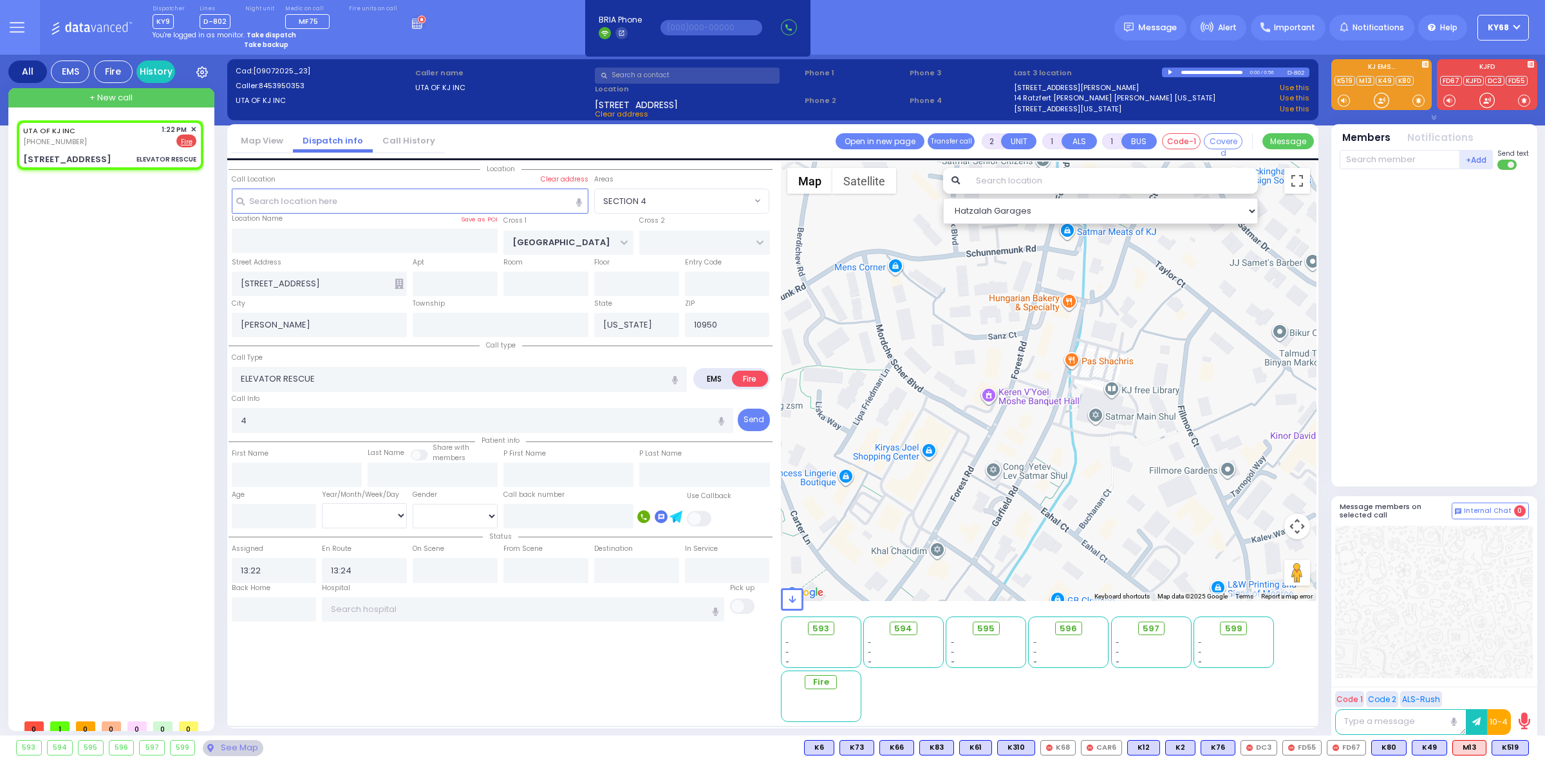
select select "Hatzalah Garages"
select select "SECTION 4"
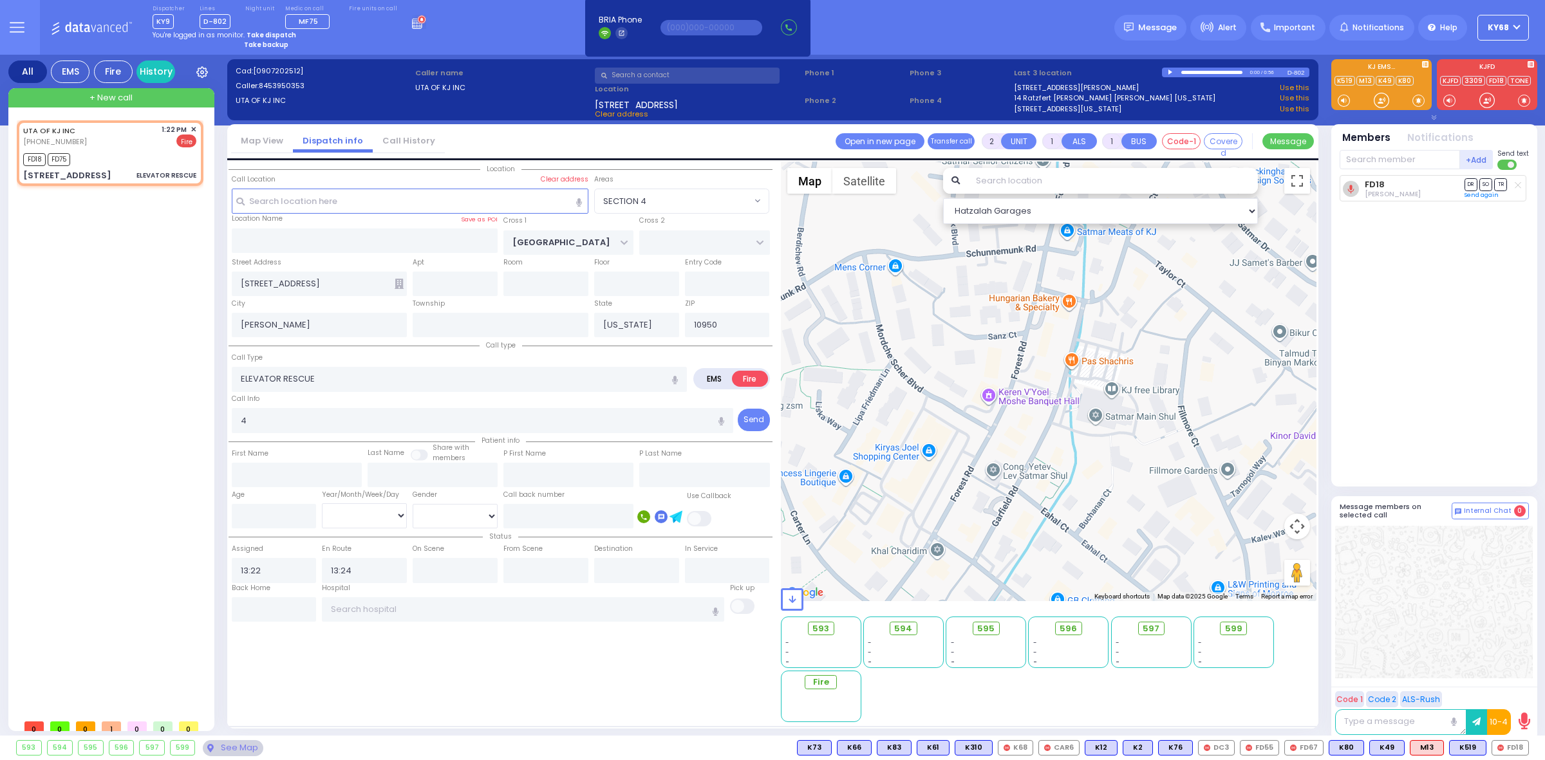
select select
radio input "true"
select select
select select "SECTION 4"
select select "Hatzalah Garages"
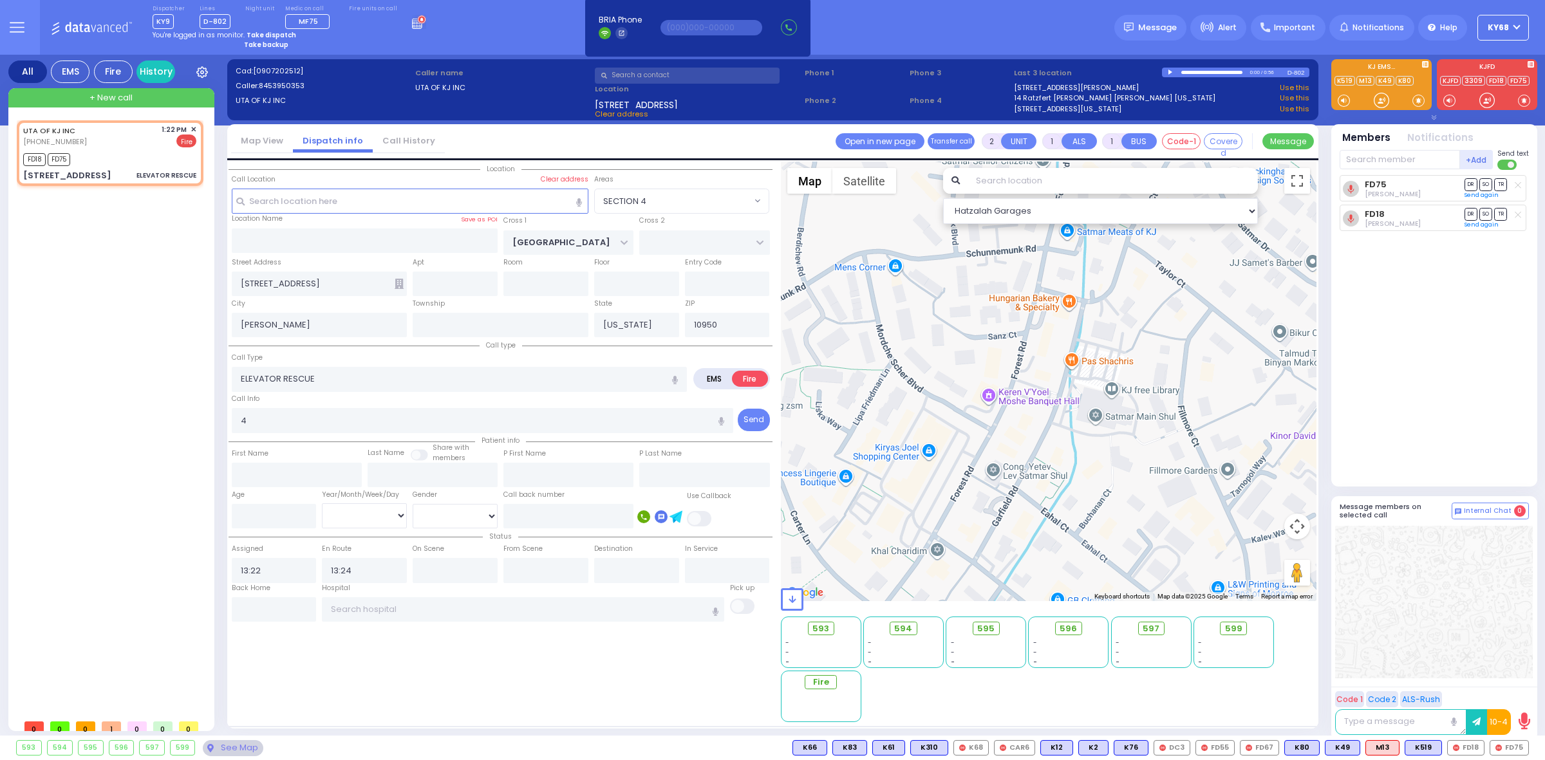
select select
radio input "true"
select select
select select "SECTION 4"
select select "Hatzalah Garages"
